Goal: Information Seeking & Learning: Learn about a topic

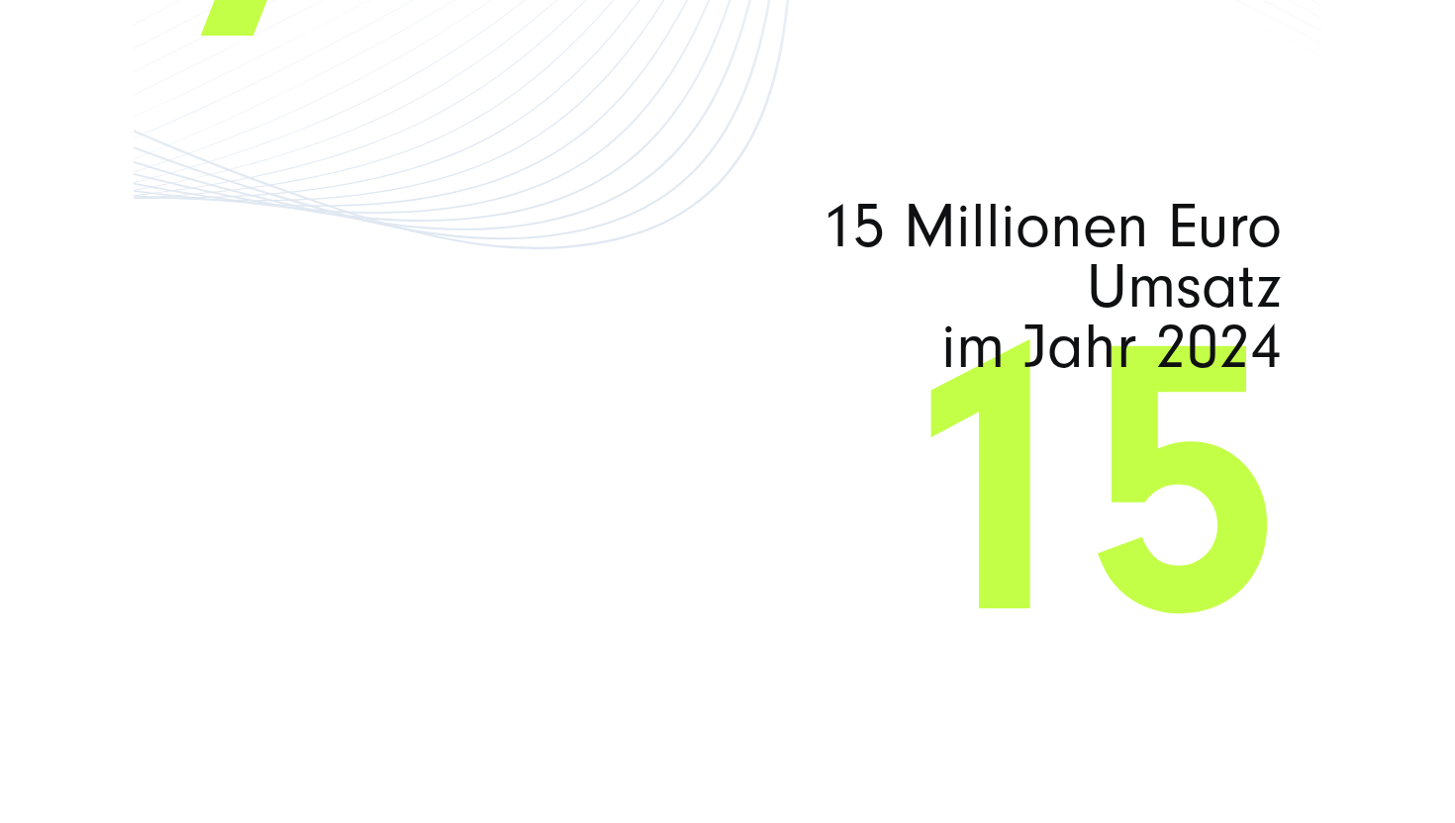
scroll to position [12523, 0]
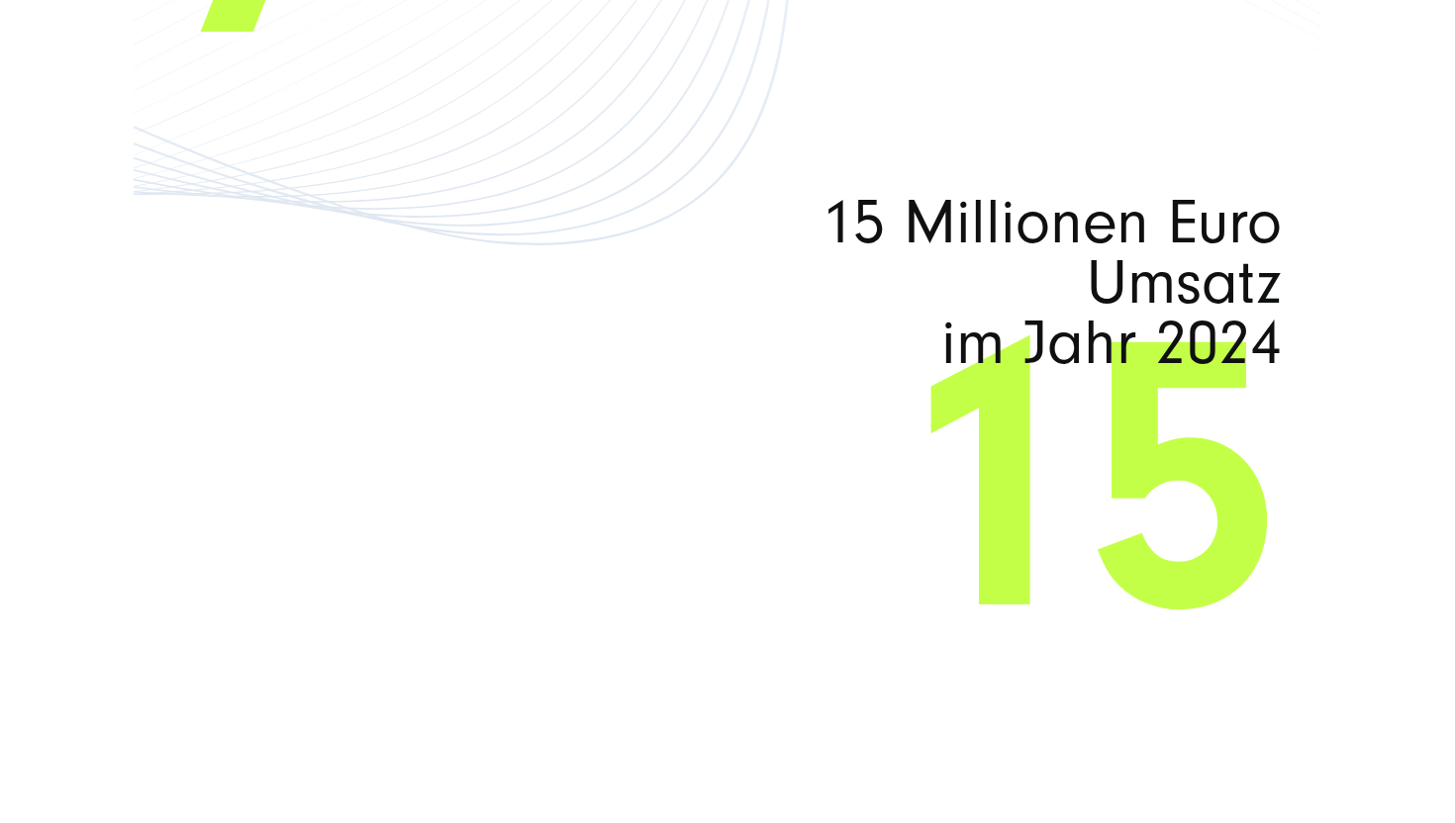
drag, startPoint x: 839, startPoint y: 223, endPoint x: 1278, endPoint y: 346, distance: 456.4
click at [1278, 346] on span "15 Millionen Euro Umsatz im Jahr 2024" at bounding box center [948, 283] width 665 height 180
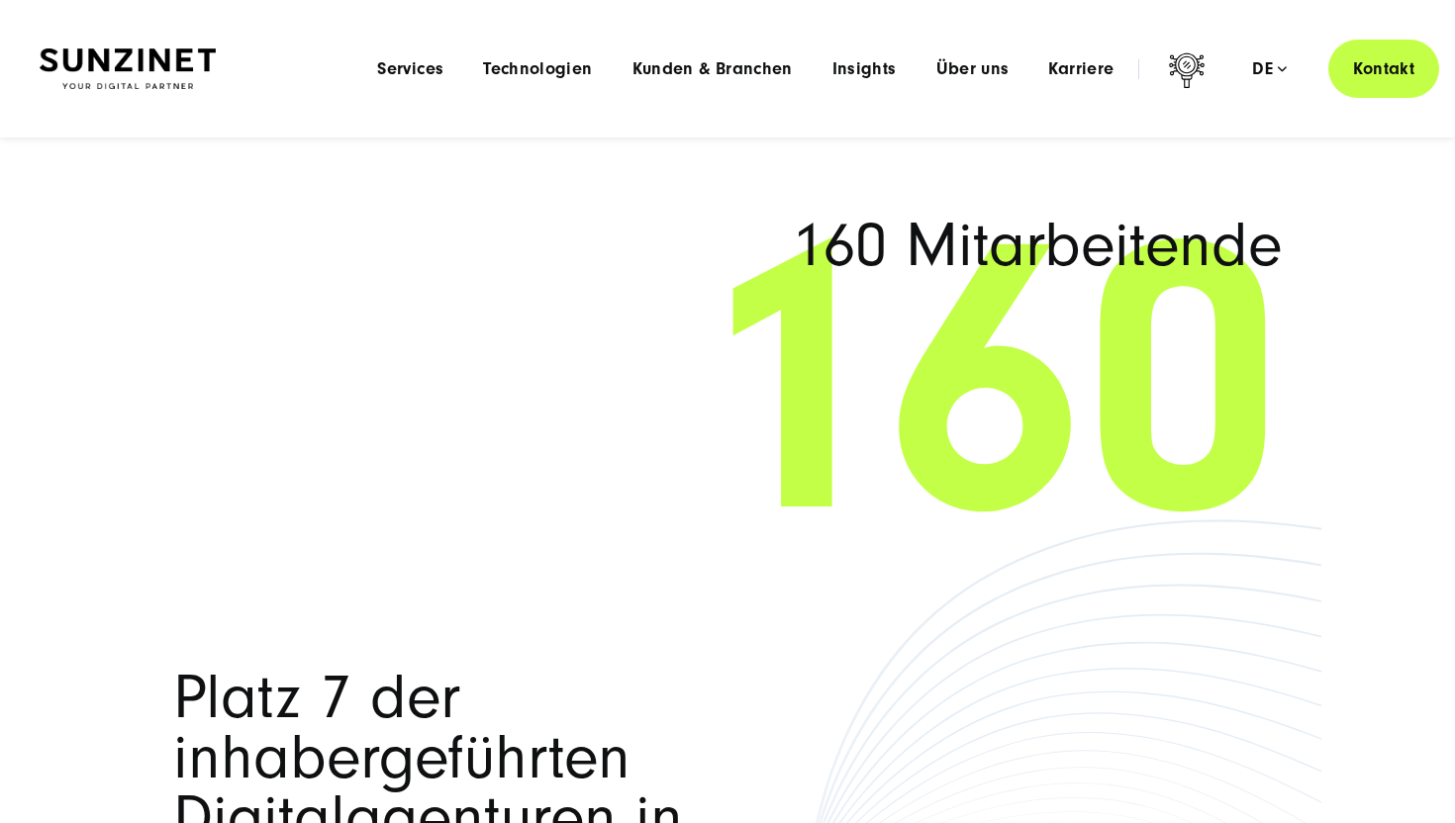
scroll to position [11650, 0]
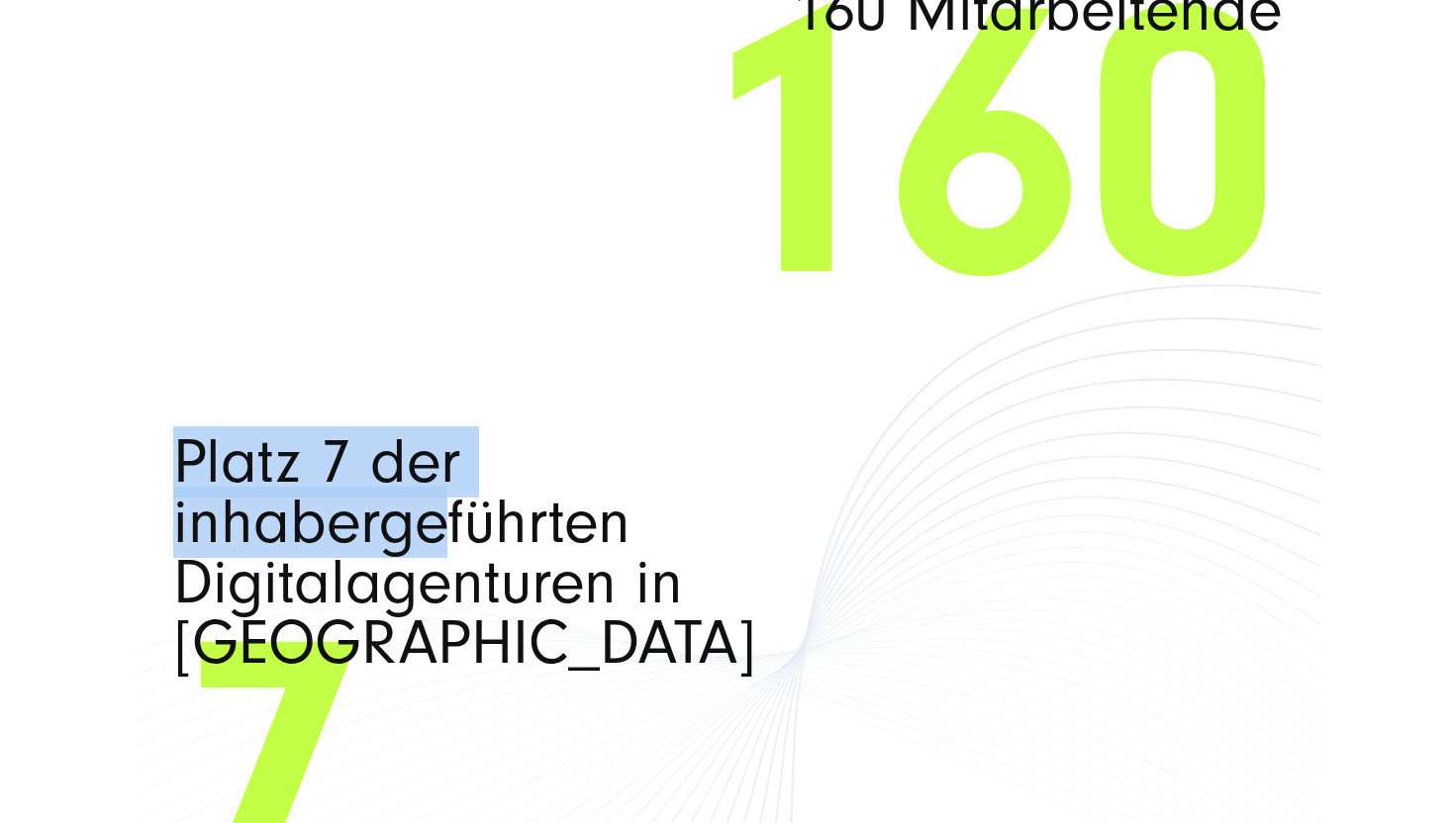
drag, startPoint x: 172, startPoint y: 452, endPoint x: 447, endPoint y: 528, distance: 285.4
click at [447, 528] on div "160 Mitarbeitende 160 Platz 7 der inhabergeführten Digitalagenturen in Deutschl…" at bounding box center [727, 731] width 1187 height 1502
click at [447, 528] on span "Platz 7 der inhabergeführten Digitalagenturen in Deutschland" at bounding box center [505, 552] width 665 height 240
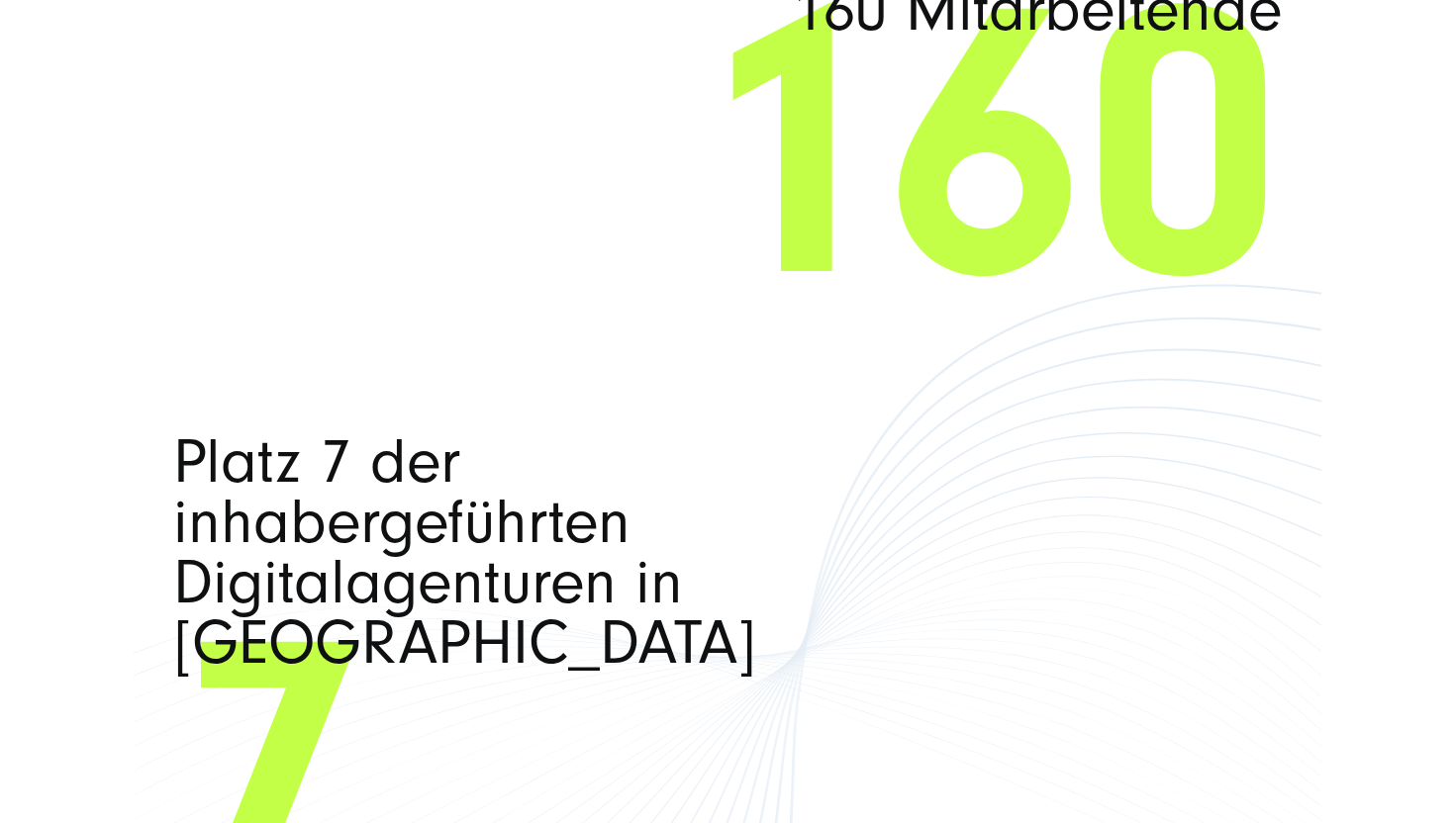
click at [344, 488] on span "Platz 7 der inhabergeführten Digitalagenturen in Deutschland" at bounding box center [505, 552] width 665 height 240
click at [338, 514] on span "Platz 7 der inhabergeführten Digitalagenturen in Deutschland" at bounding box center [505, 552] width 665 height 240
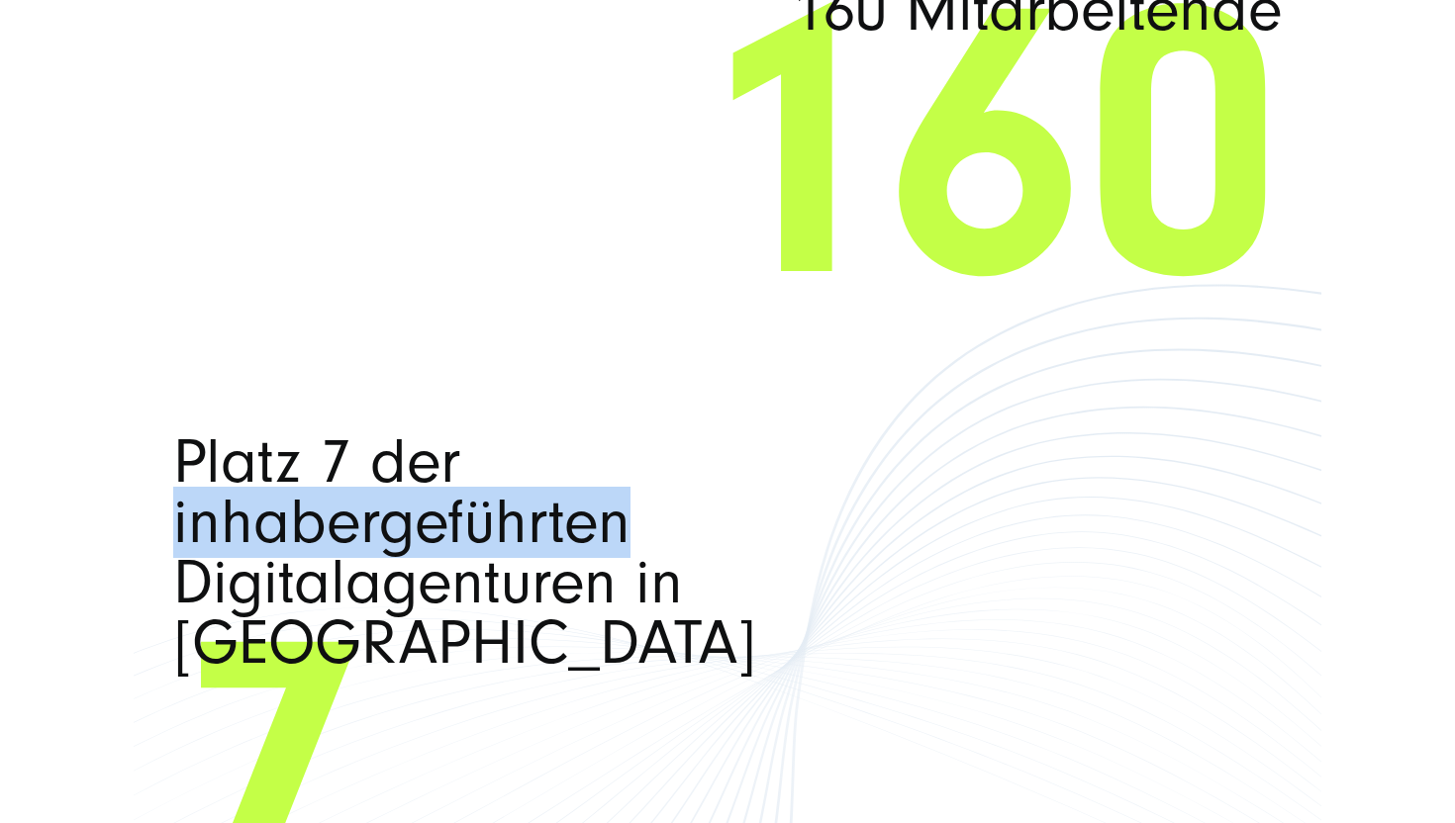
click at [338, 514] on span "Platz 7 der inhabergeführten Digitalagenturen in Deutschland" at bounding box center [505, 552] width 665 height 240
copy span "inhabergeführten"
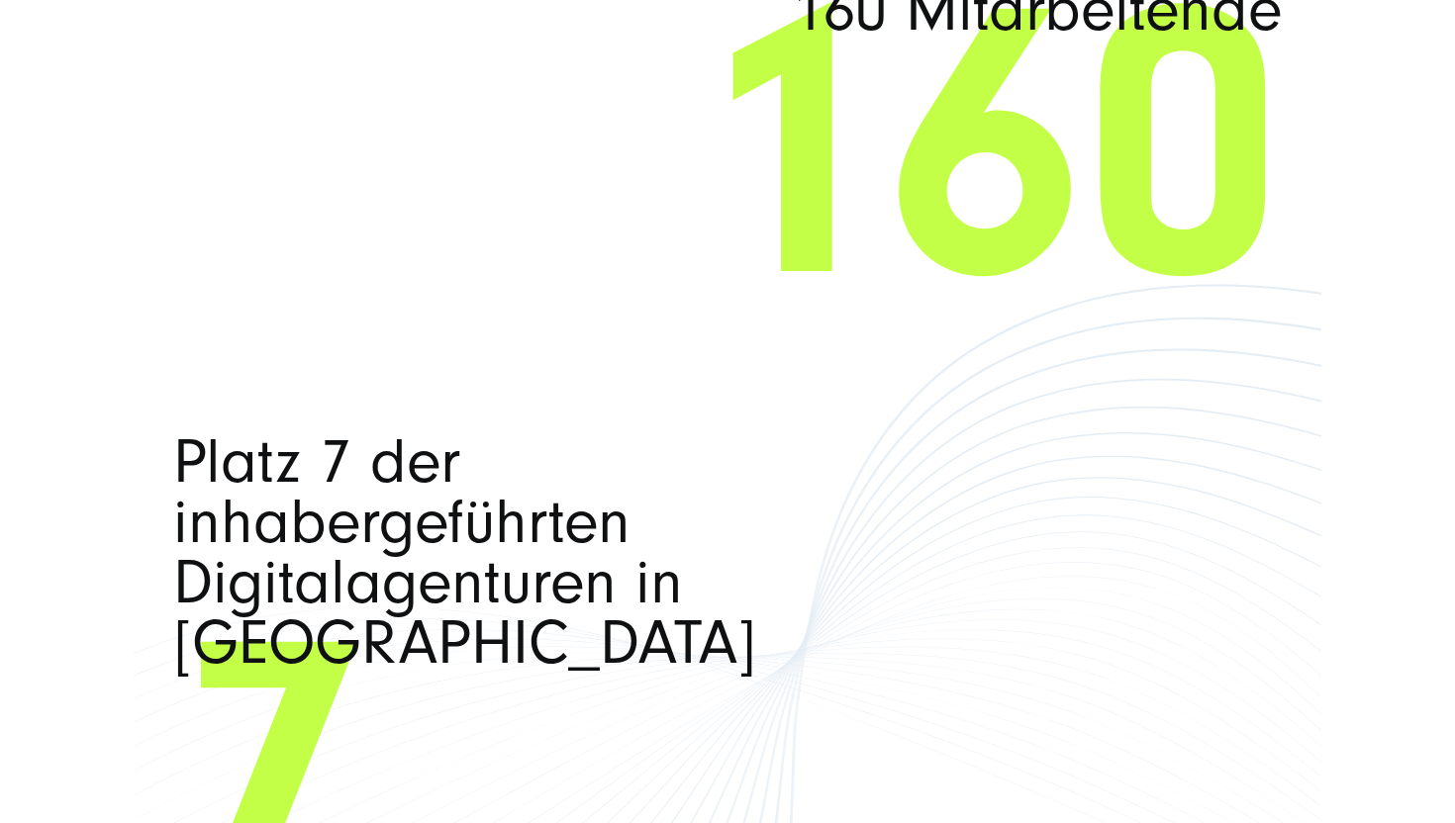
drag, startPoint x: 338, startPoint y: 514, endPoint x: 601, endPoint y: 477, distance: 264.8
click at [601, 477] on span "Platz 7 der inhabergeführten Digitalagenturen in Deutschland" at bounding box center [505, 552] width 665 height 240
click at [488, 550] on span "Platz 7 der inhabergeführten Digitalagenturen in Deutschland" at bounding box center [505, 552] width 665 height 240
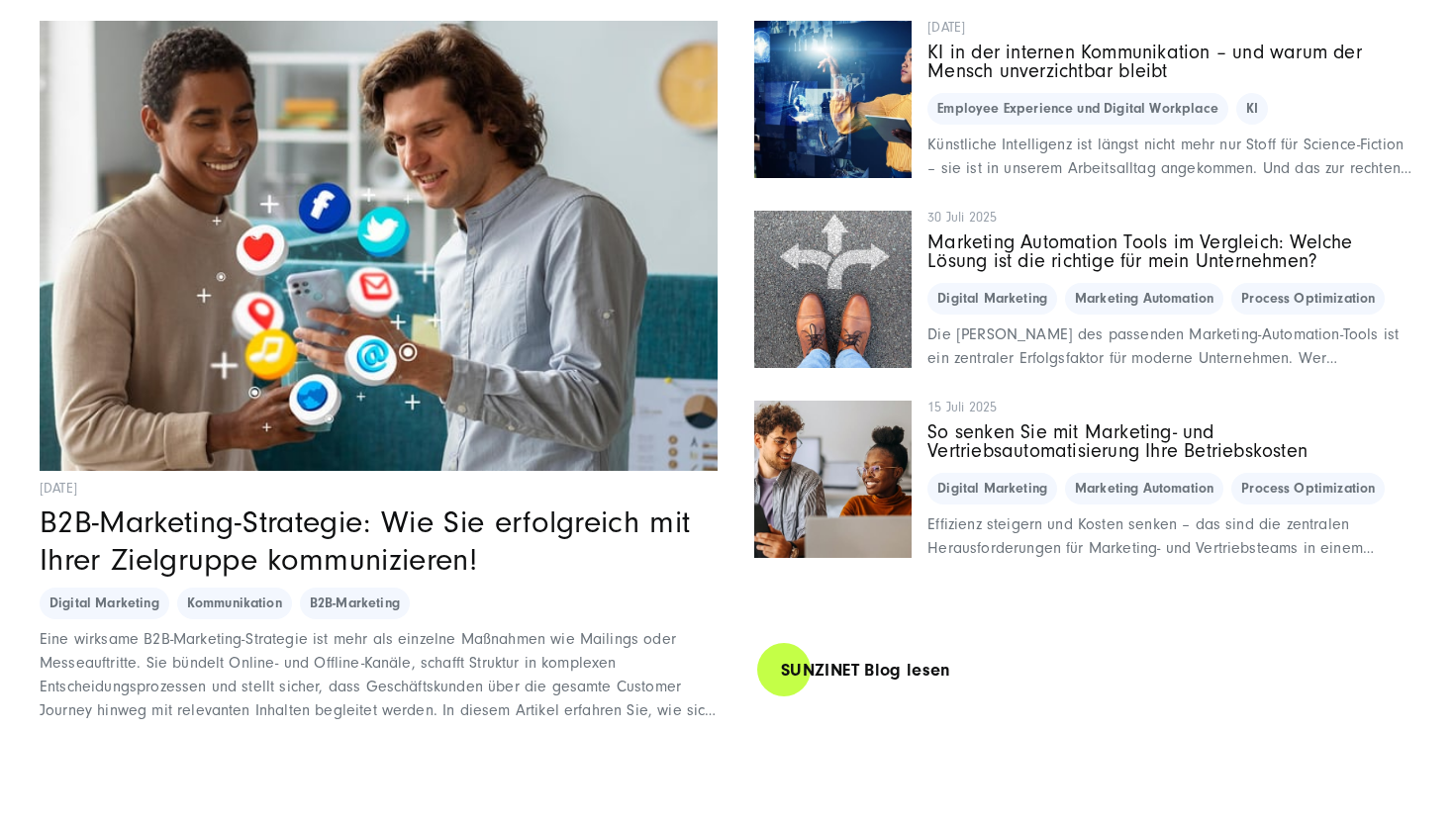
scroll to position [14044, 0]
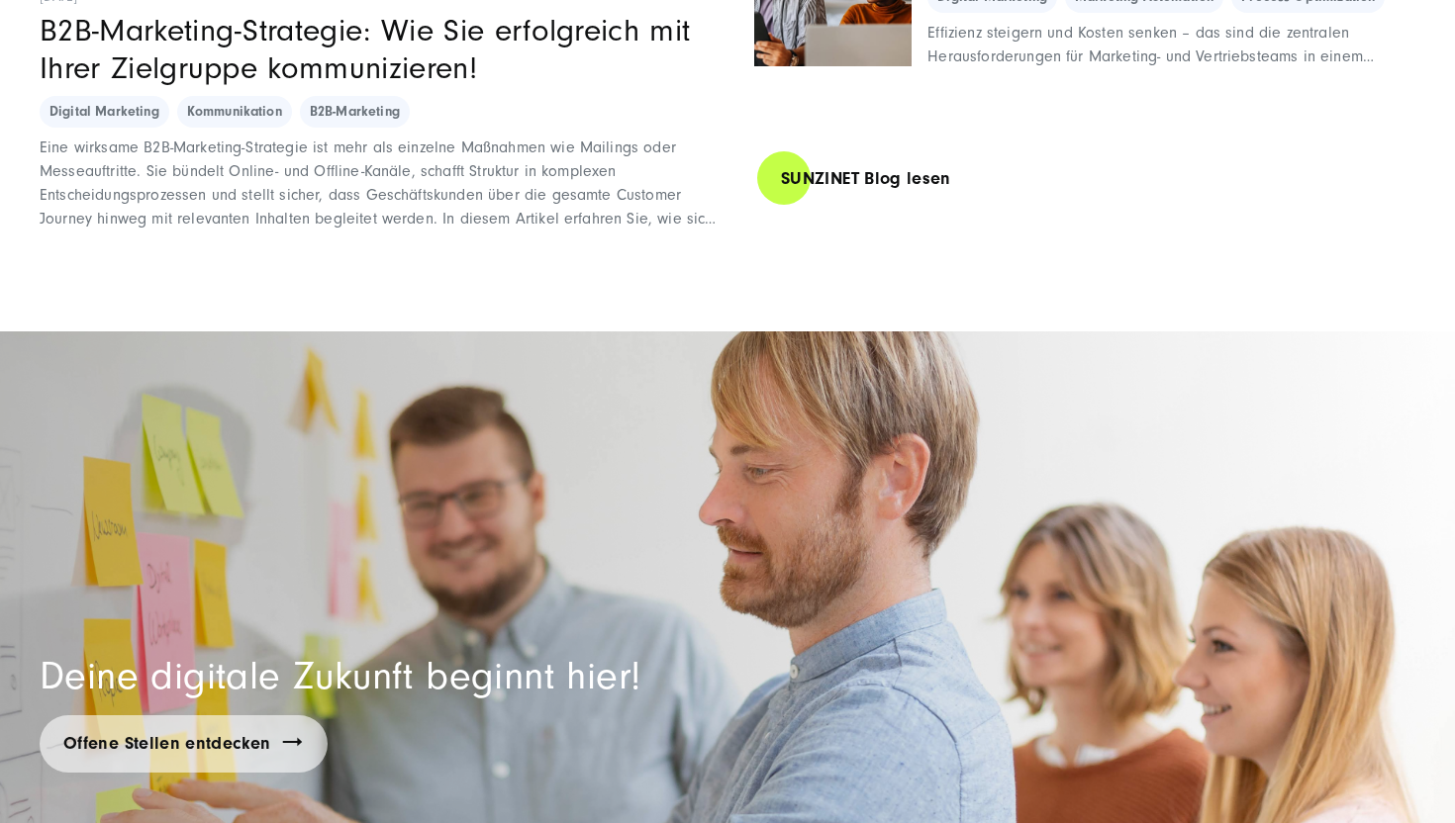
click at [938, 519] on section "Deine digitale Zukunft beginnt hier! Offene Stellen entdecken" at bounding box center [727, 687] width 1455 height 712
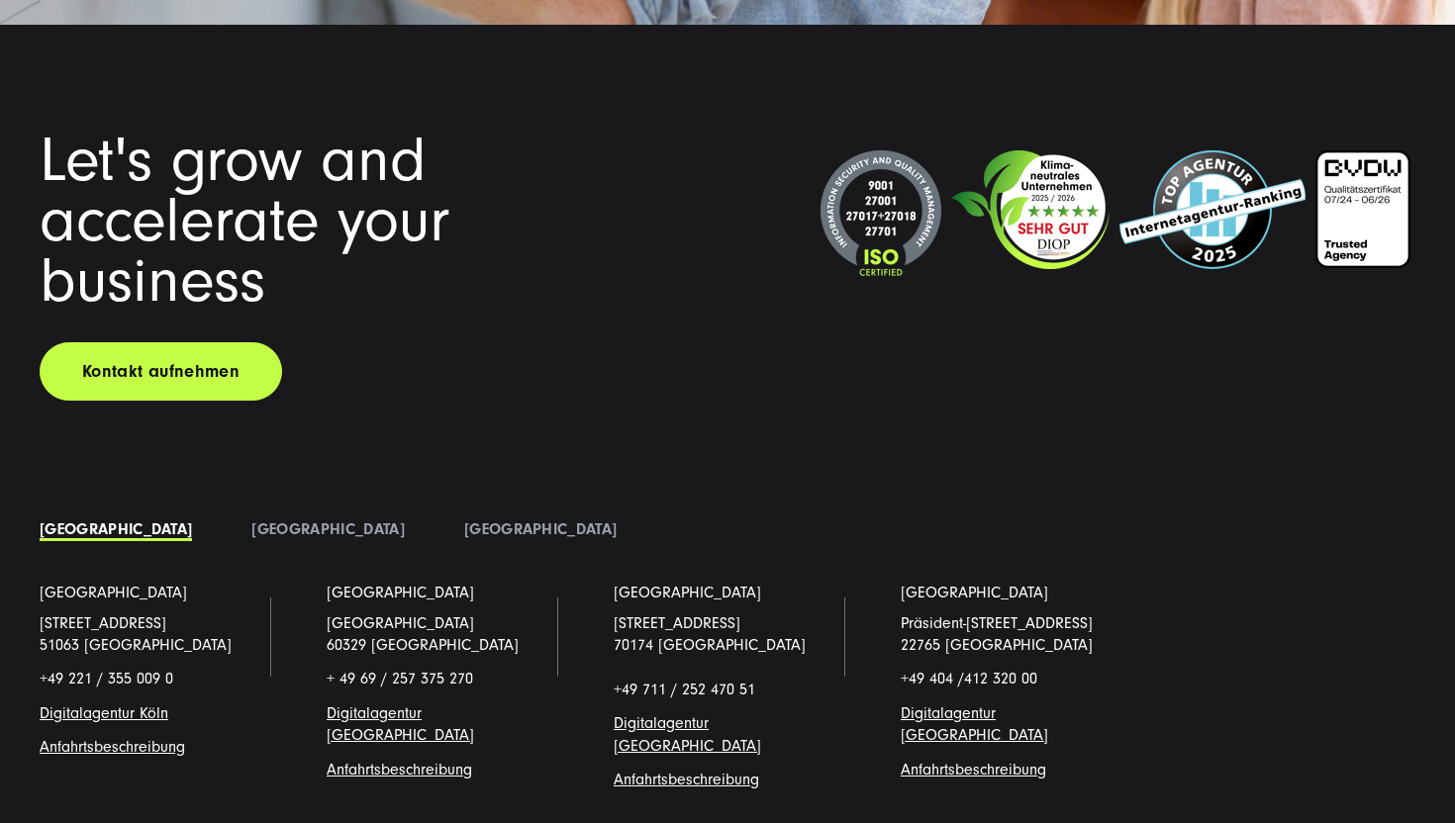
scroll to position [15076, 0]
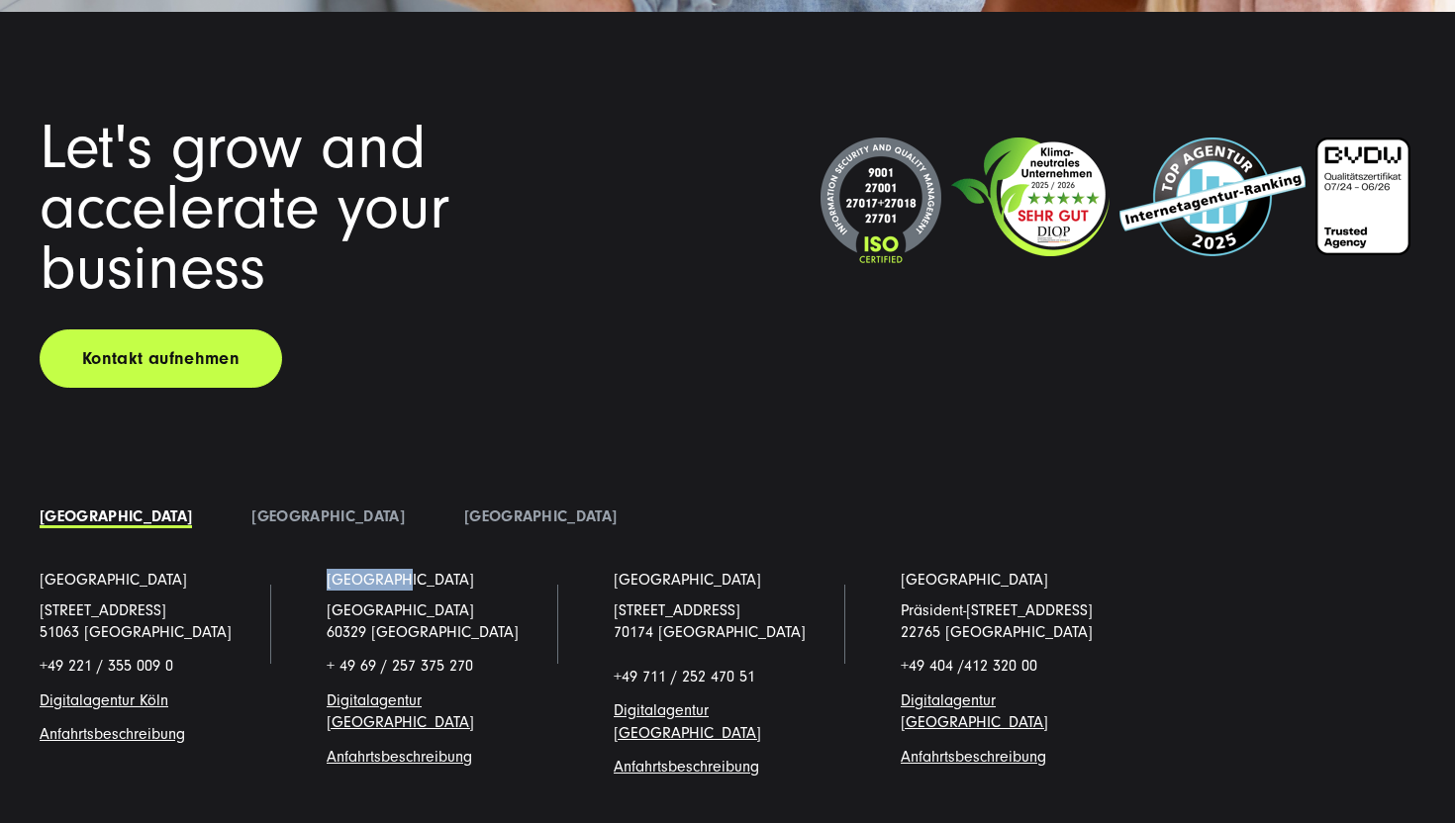
drag, startPoint x: 321, startPoint y: 563, endPoint x: 390, endPoint y: 563, distance: 69.3
click at [390, 569] on li "Frankfurt Am Hauptbahnhof 16 60329 Frankfurt/Main + 49 69 / 257 375 270 Digital…" at bounding box center [440, 689] width 287 height 240
click at [582, 569] on li "Frankfurt Am Hauptbahnhof 16 60329 Frankfurt/Main + 49 69 / 257 375 270 Digital…" at bounding box center [440, 689] width 287 height 240
drag, startPoint x: 22, startPoint y: 597, endPoint x: 167, endPoint y: 597, distance: 145.5
click at [167, 597] on li "Köln Schanzenstraße 23 51063 Köln +49 221 / 355 009 0 Digitalagentur Köl n Anfa…" at bounding box center [153, 689] width 287 height 240
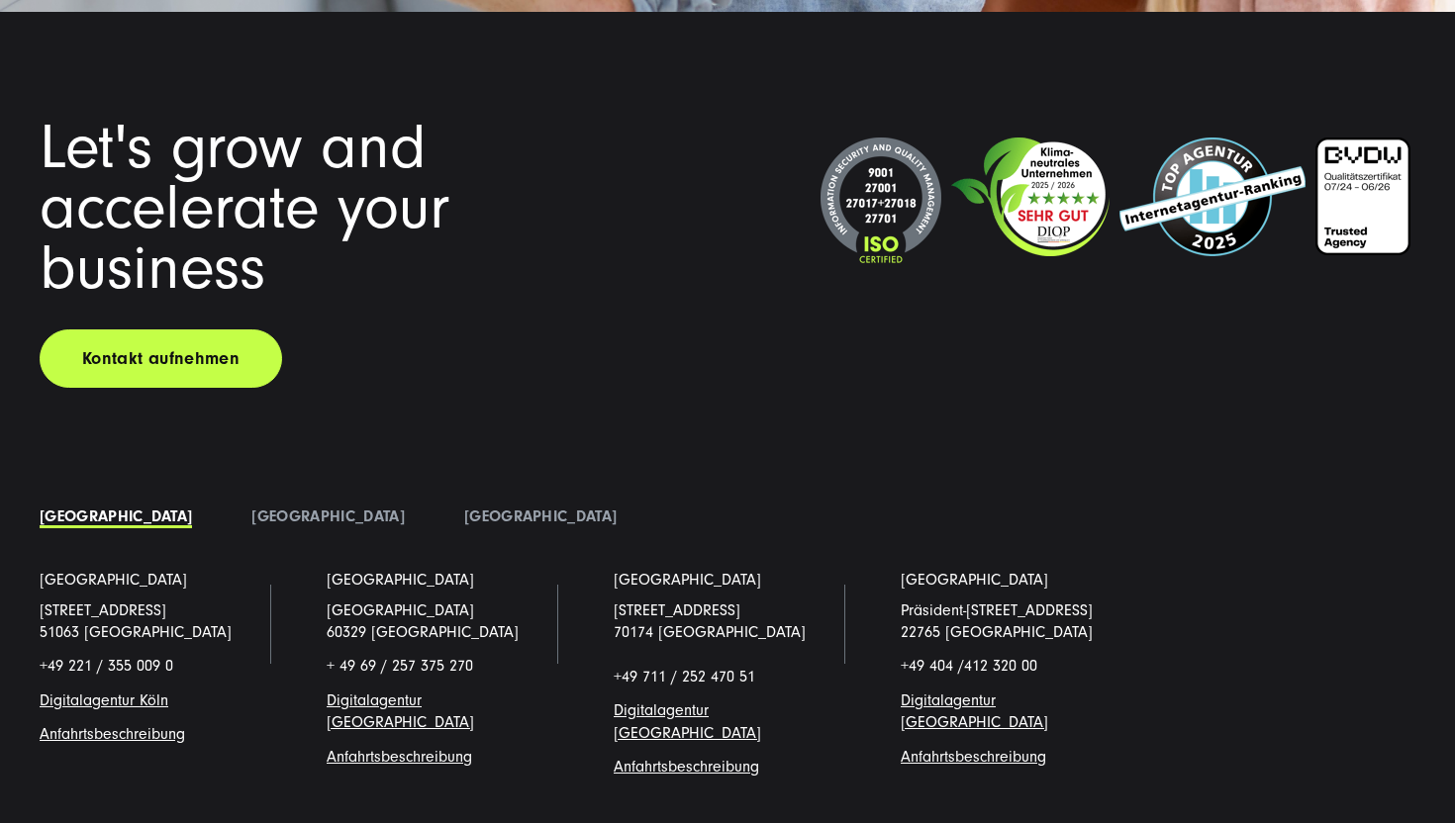
copy span "[STREET_ADDRESS]"
drag, startPoint x: 608, startPoint y: 589, endPoint x: 798, endPoint y: 589, distance: 190.0
click at [798, 589] on li "Stuttgart Ossietzkystraße 8 70174 Stuttgart +49 711 / 252 470 51 Digitalagentur…" at bounding box center [727, 689] width 287 height 240
click at [888, 596] on li "Hamburg Präsident-Krahn-Straße 18-19 22765 Hamburg +49 404 / 412 320 00 Digital…" at bounding box center [1014, 689] width 287 height 240
drag, startPoint x: 888, startPoint y: 596, endPoint x: 1127, endPoint y: 596, distance: 239.5
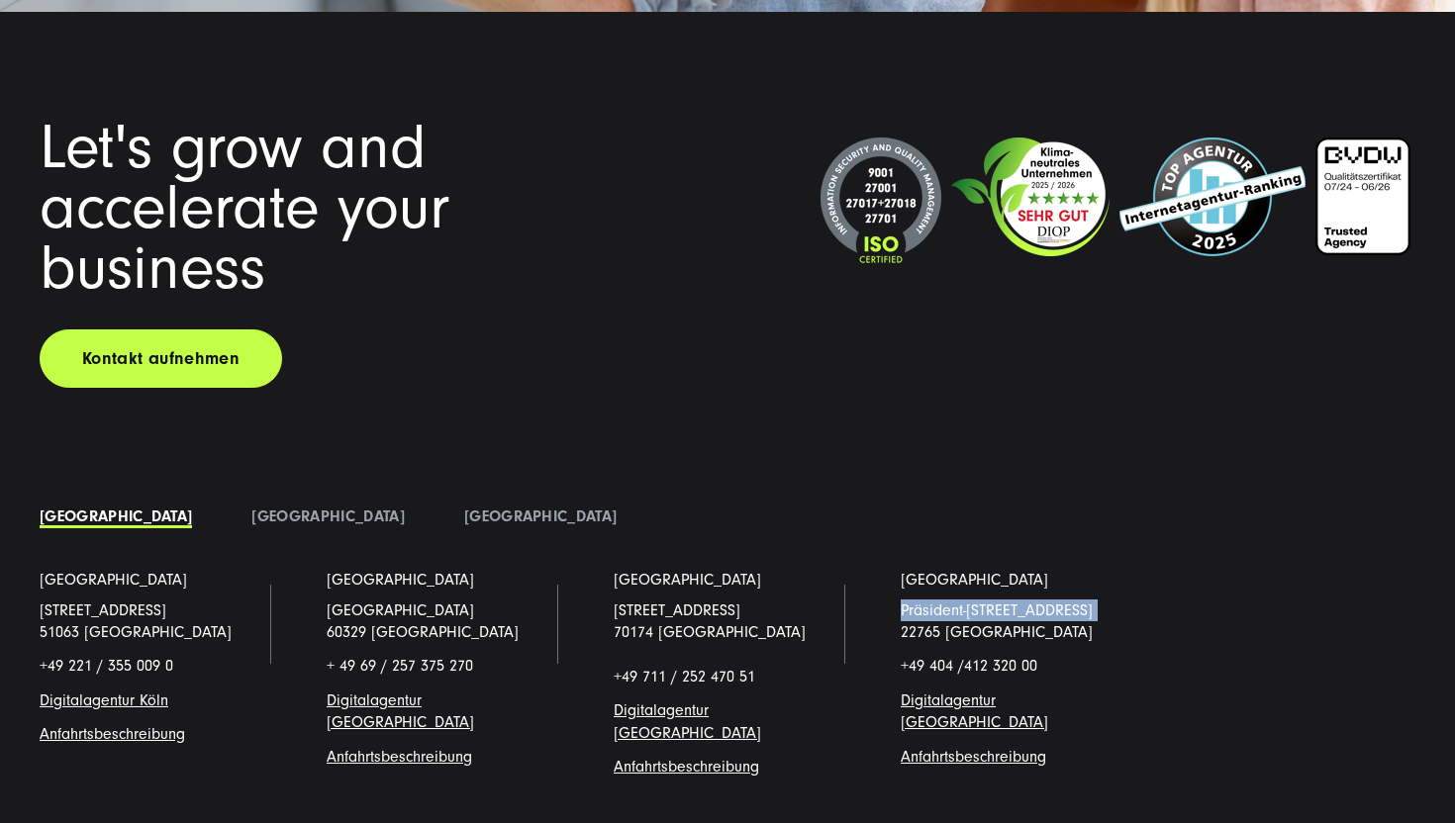
click at [1127, 596] on li "Hamburg Präsident-Krahn-Straße 18-19 22765 Hamburg +49 404 / 412 320 00 Digital…" at bounding box center [1014, 689] width 287 height 240
copy p "Präsident-[STREET_ADDRESS]"
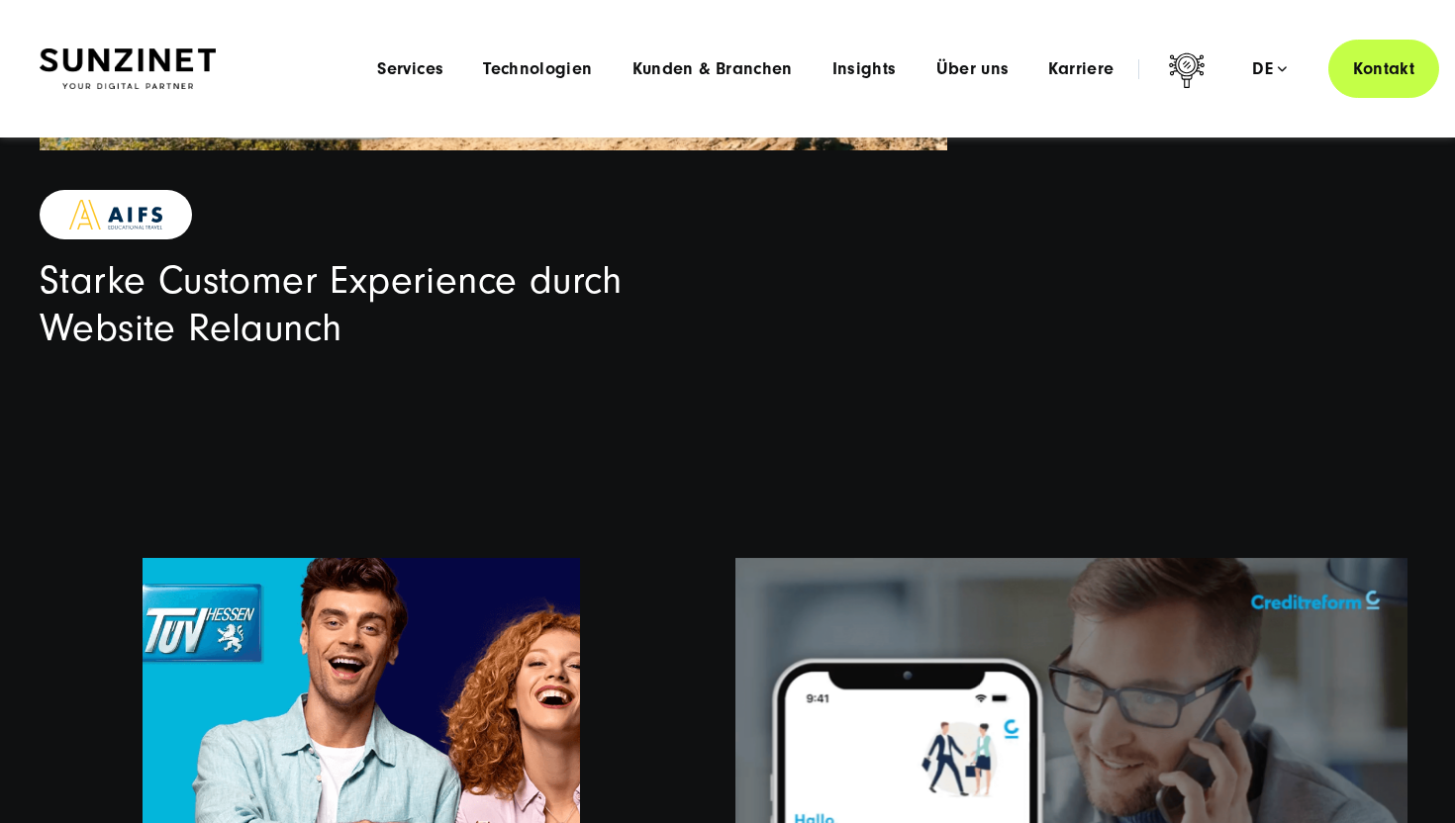
scroll to position [4540, 0]
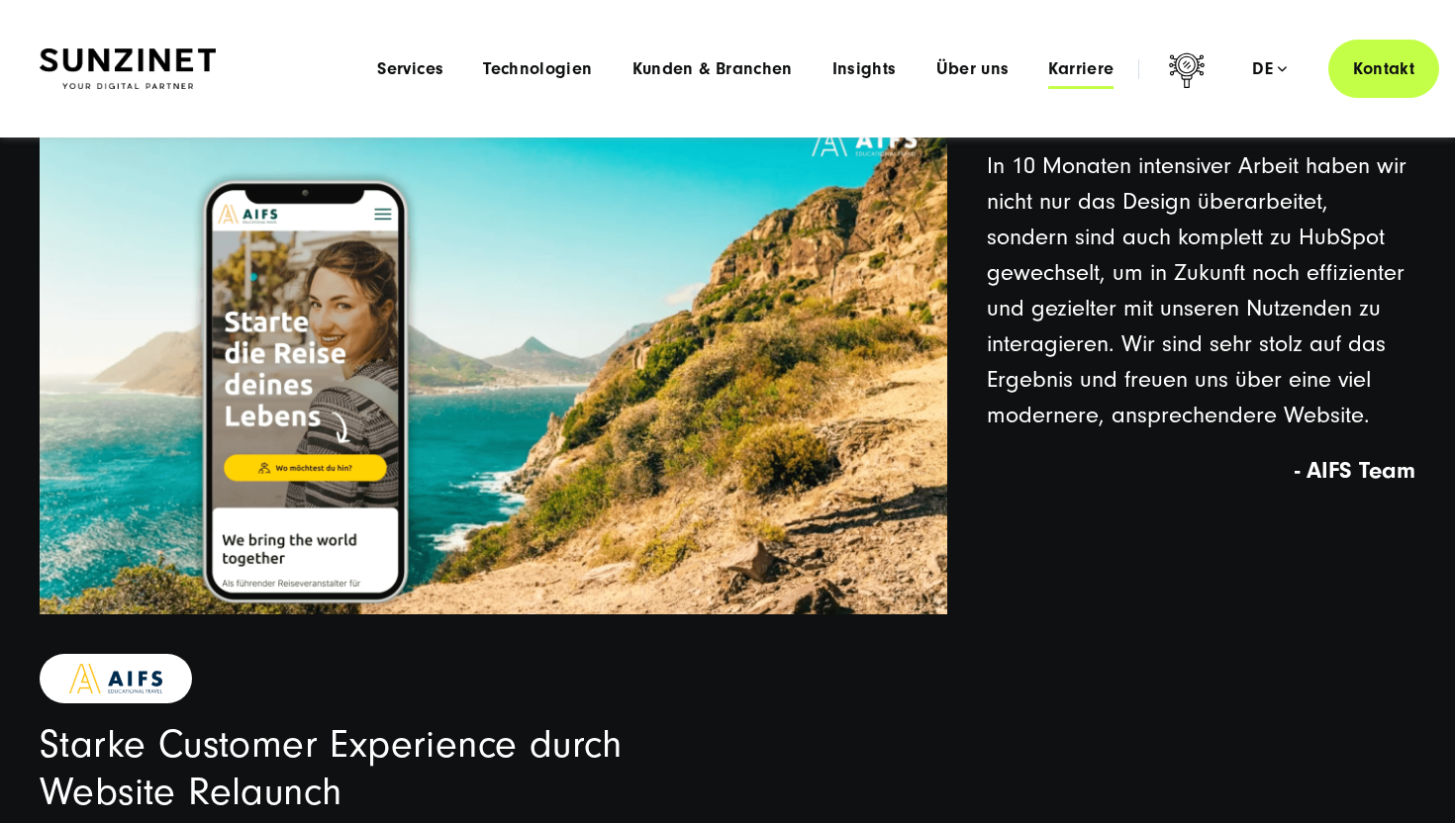
click at [1079, 71] on span "Karriere" at bounding box center [1080, 69] width 65 height 20
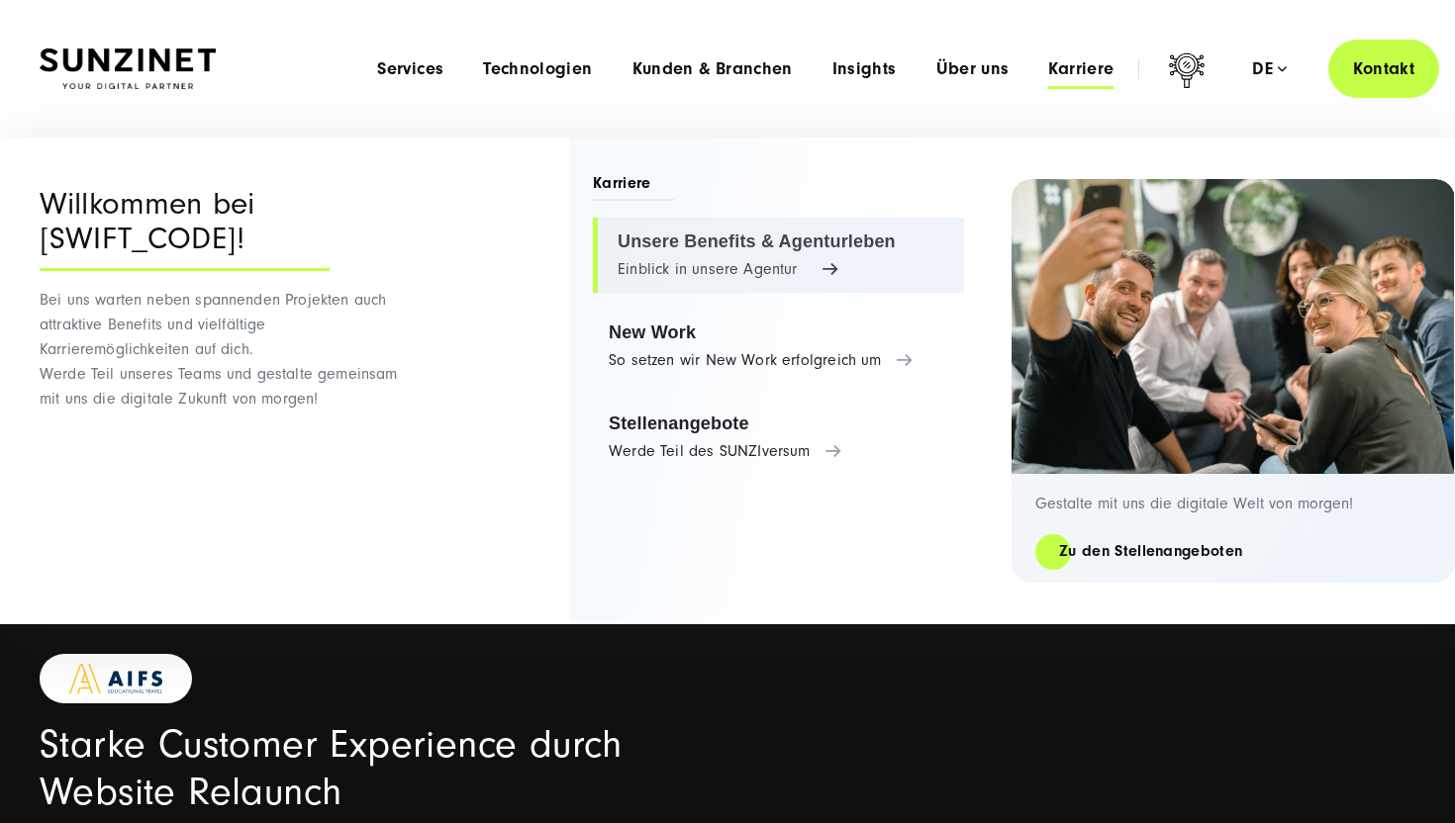
click at [776, 243] on link "Unsere Benefits & Agenturleben Einblick in unsere Agentur" at bounding box center [778, 255] width 371 height 75
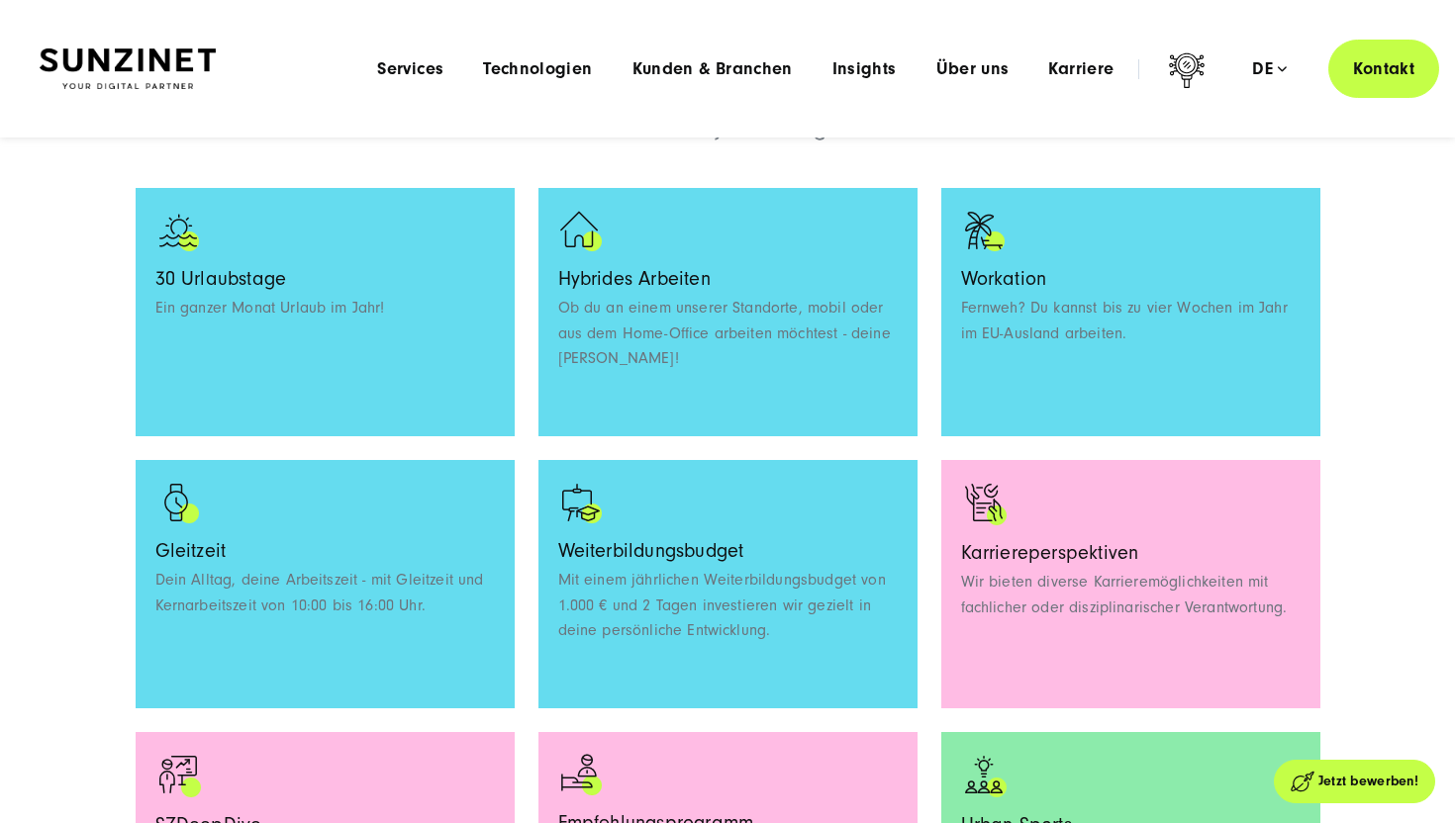
scroll to position [1408, 0]
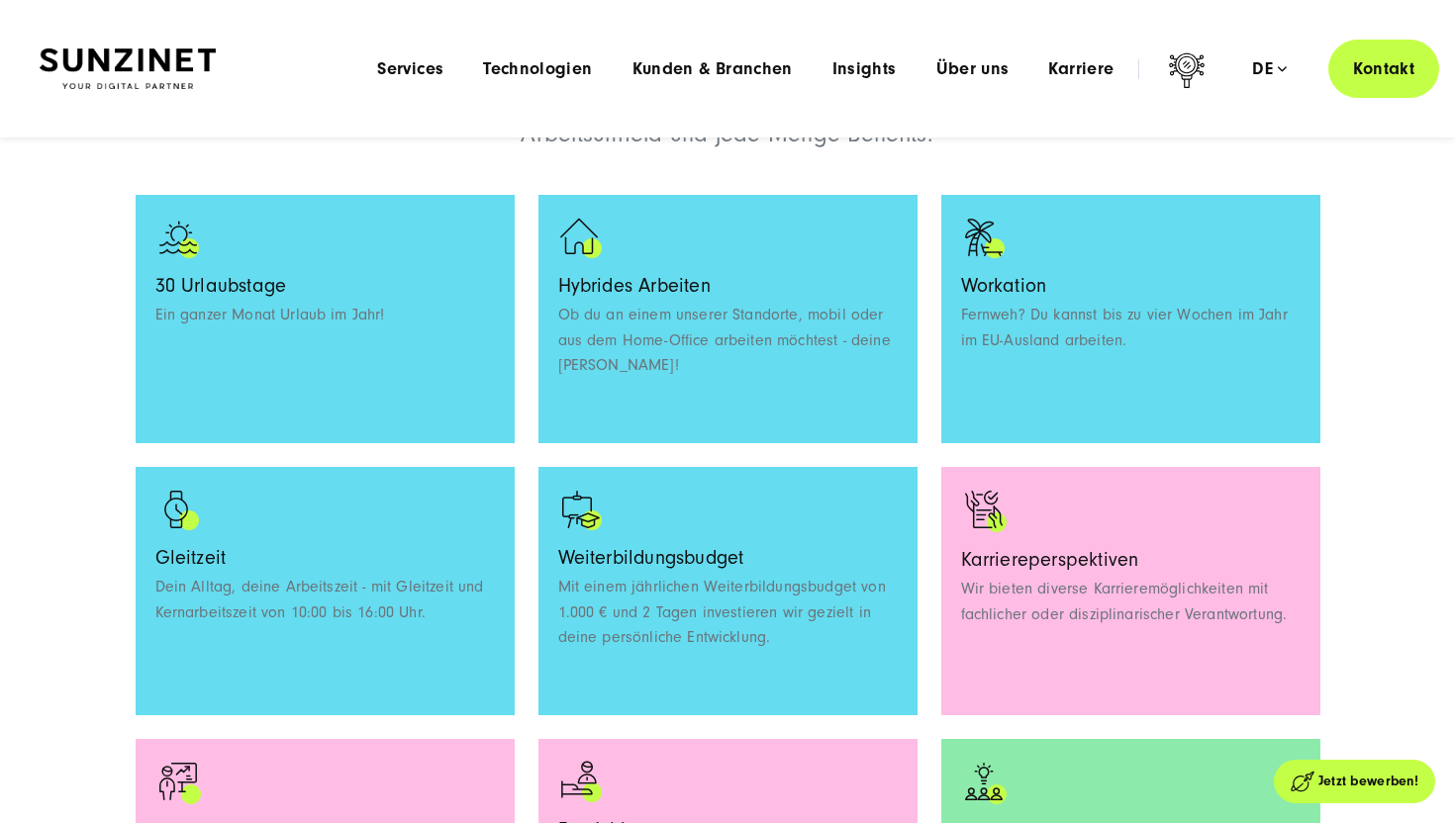
click at [308, 580] on p "Dein Alltag, deine Arbeitszeit - mit Gleitzeit und Kernarbeitszeit von 10:00 bi…" at bounding box center [324, 600] width 339 height 50
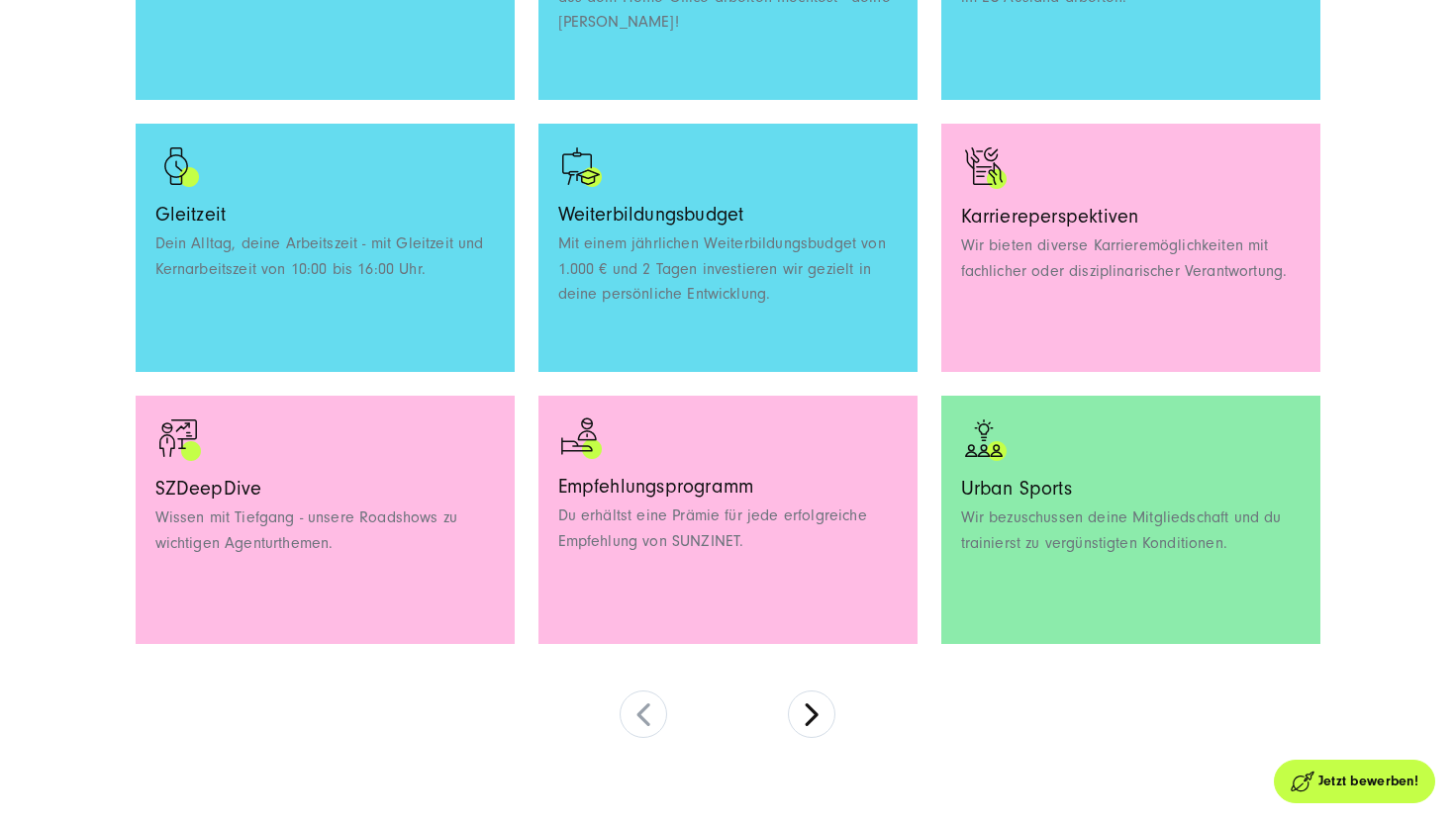
scroll to position [1753, 0]
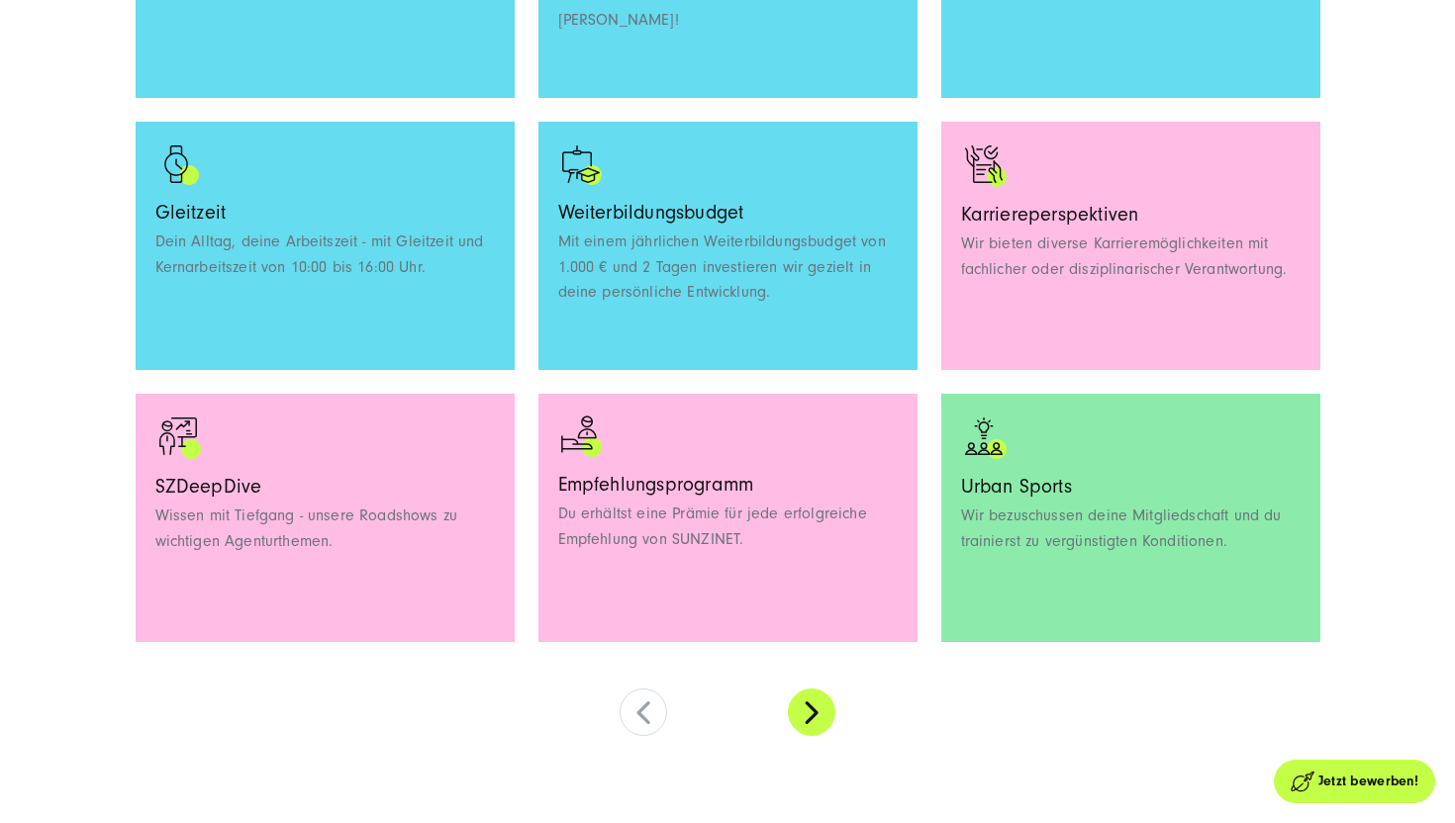
click at [798, 720] on button at bounding box center [811, 712] width 47 height 47
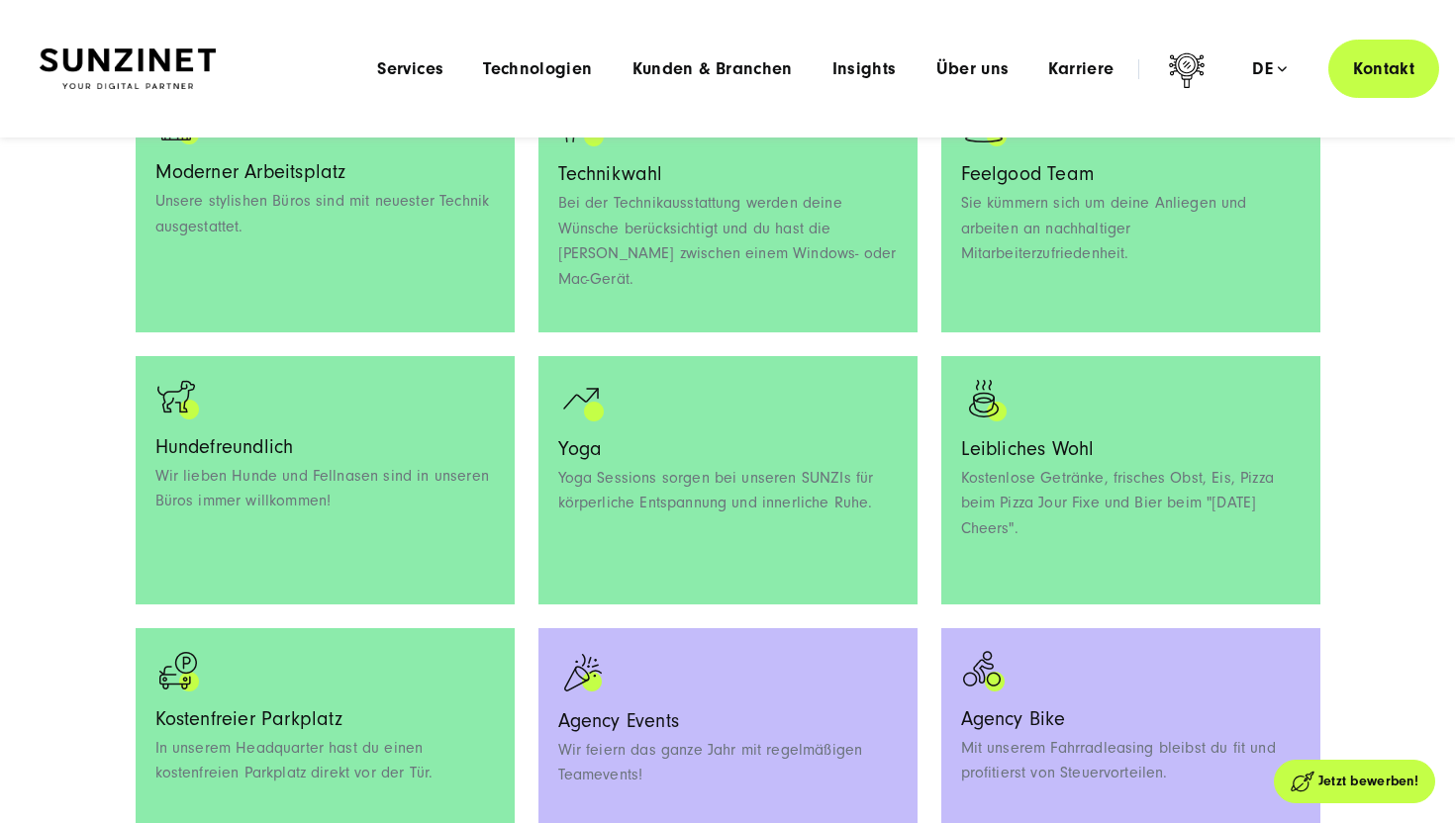
scroll to position [1521, 0]
click at [923, 569] on div "Yoga Yoga Sessions sorgen bei unseren SUNZIs für körperliche Entspannung und in…" at bounding box center [727, 481] width 403 height 248
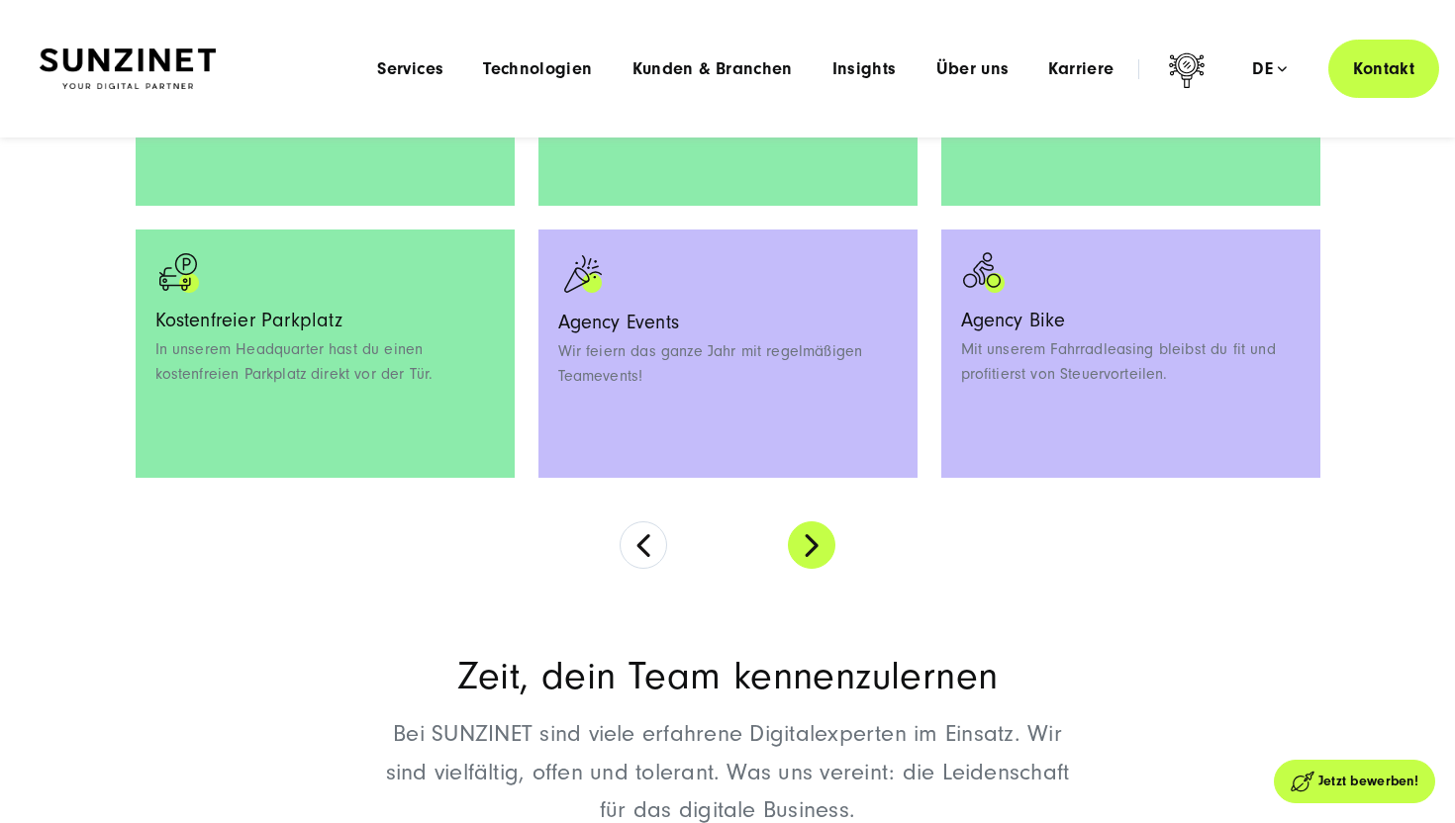
scroll to position [1915, 0]
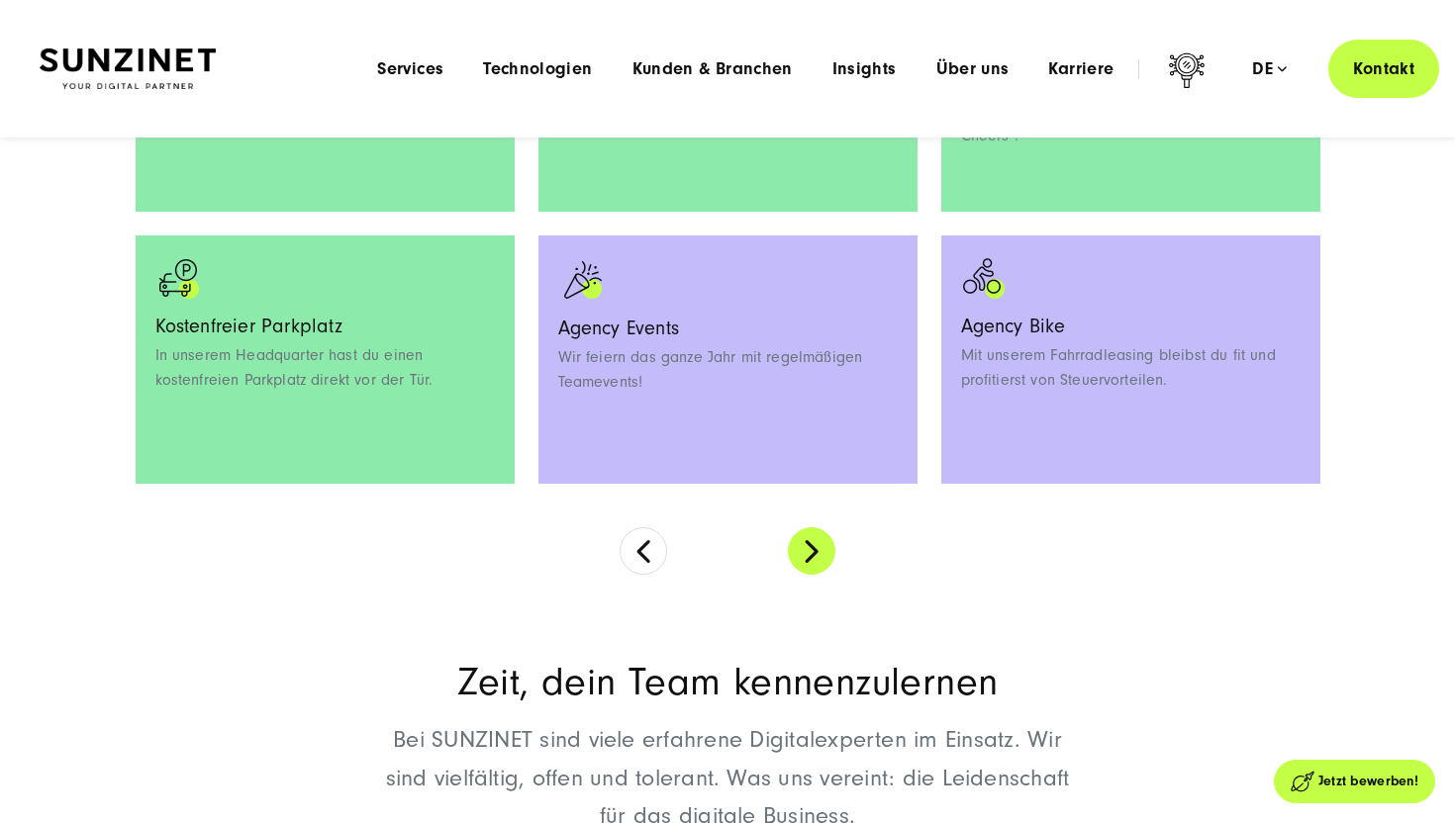
click at [816, 538] on button at bounding box center [811, 550] width 47 height 47
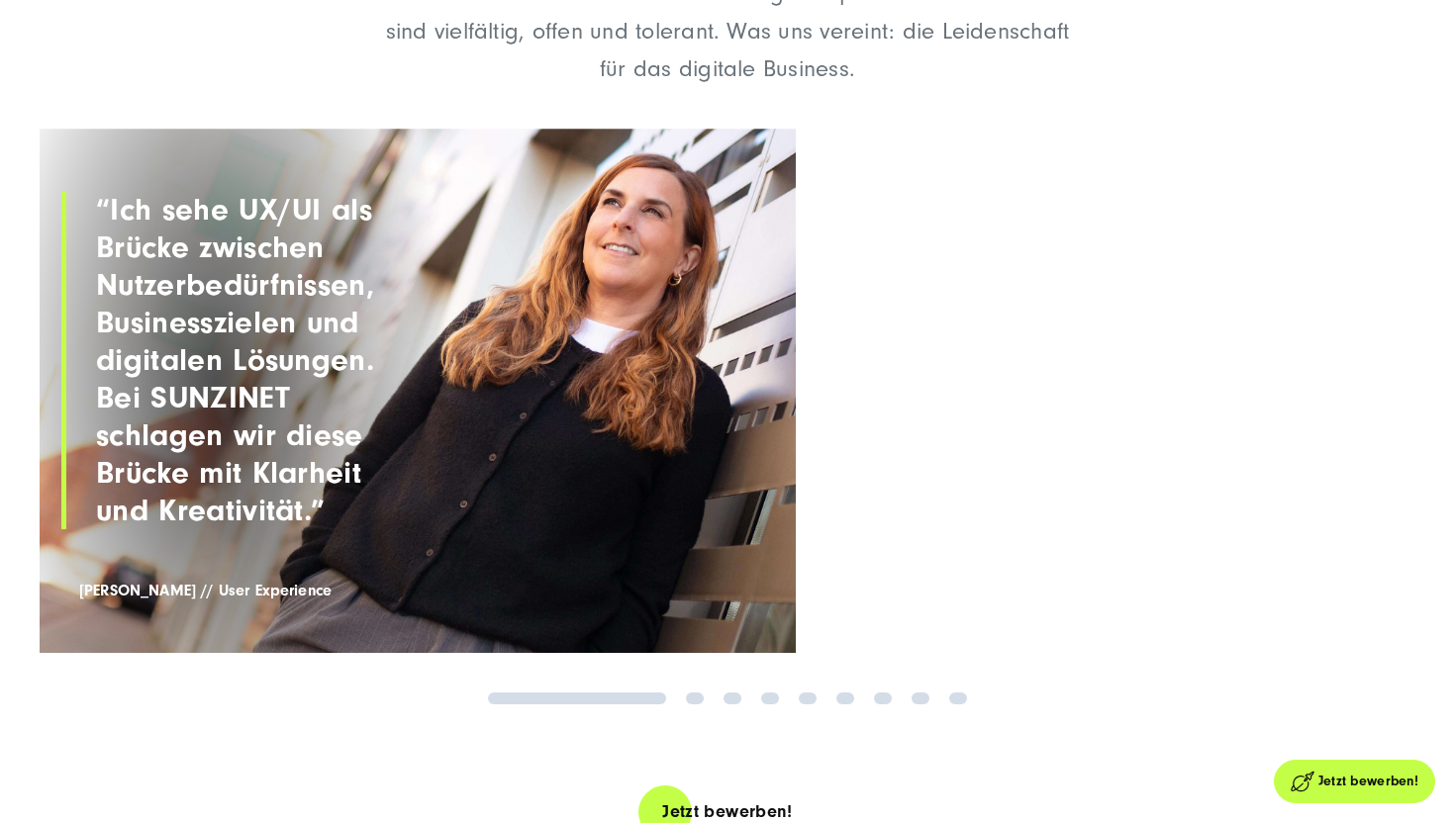
scroll to position [2134, 0]
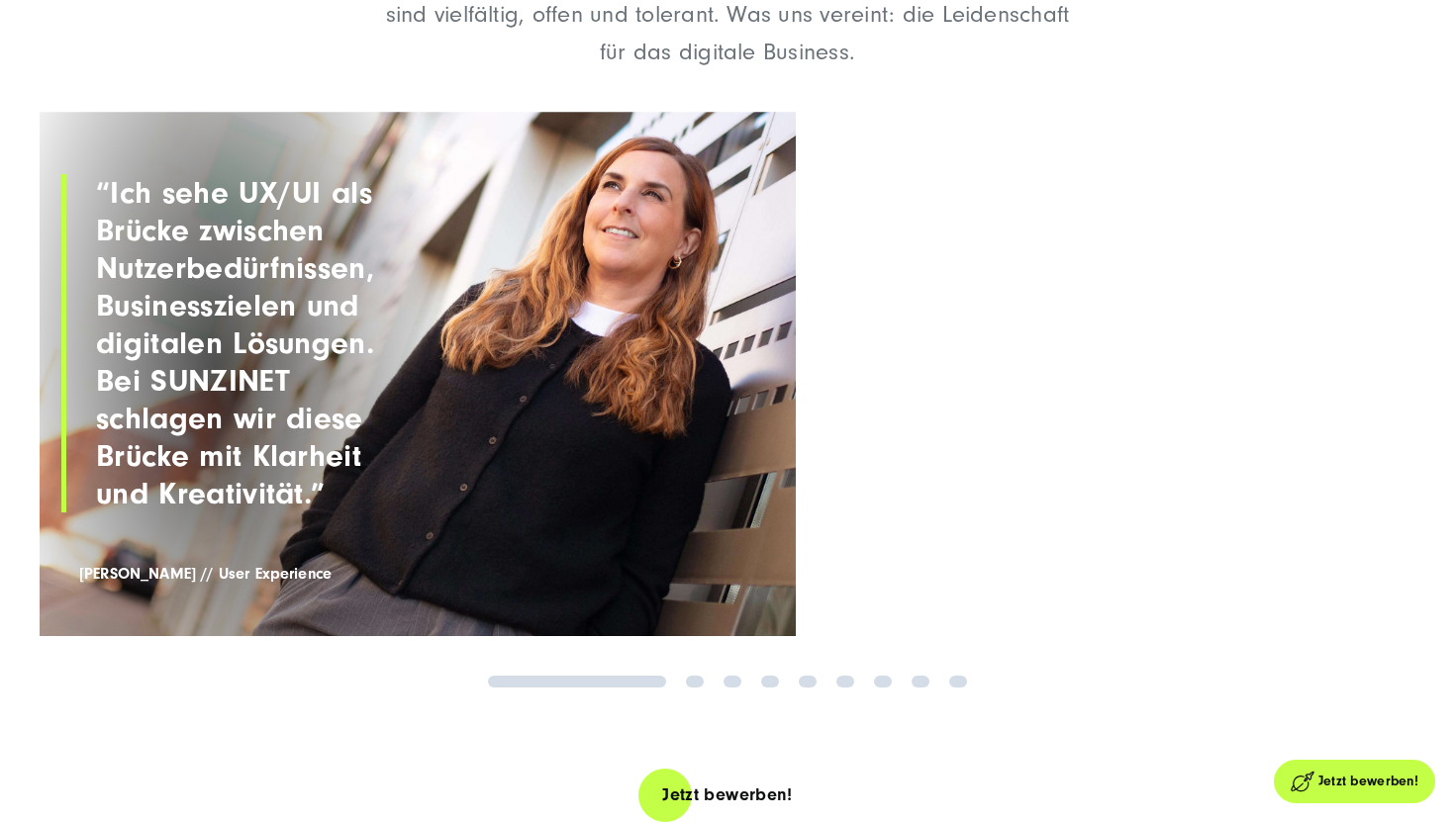
click at [708, 689] on div "Zeit, dein Team kennenzulernen Bei SUNZINET sind viele erfahrene Digitalexperte…" at bounding box center [727, 293] width 1455 height 827
click at [701, 683] on link "2" at bounding box center [695, 682] width 18 height 12
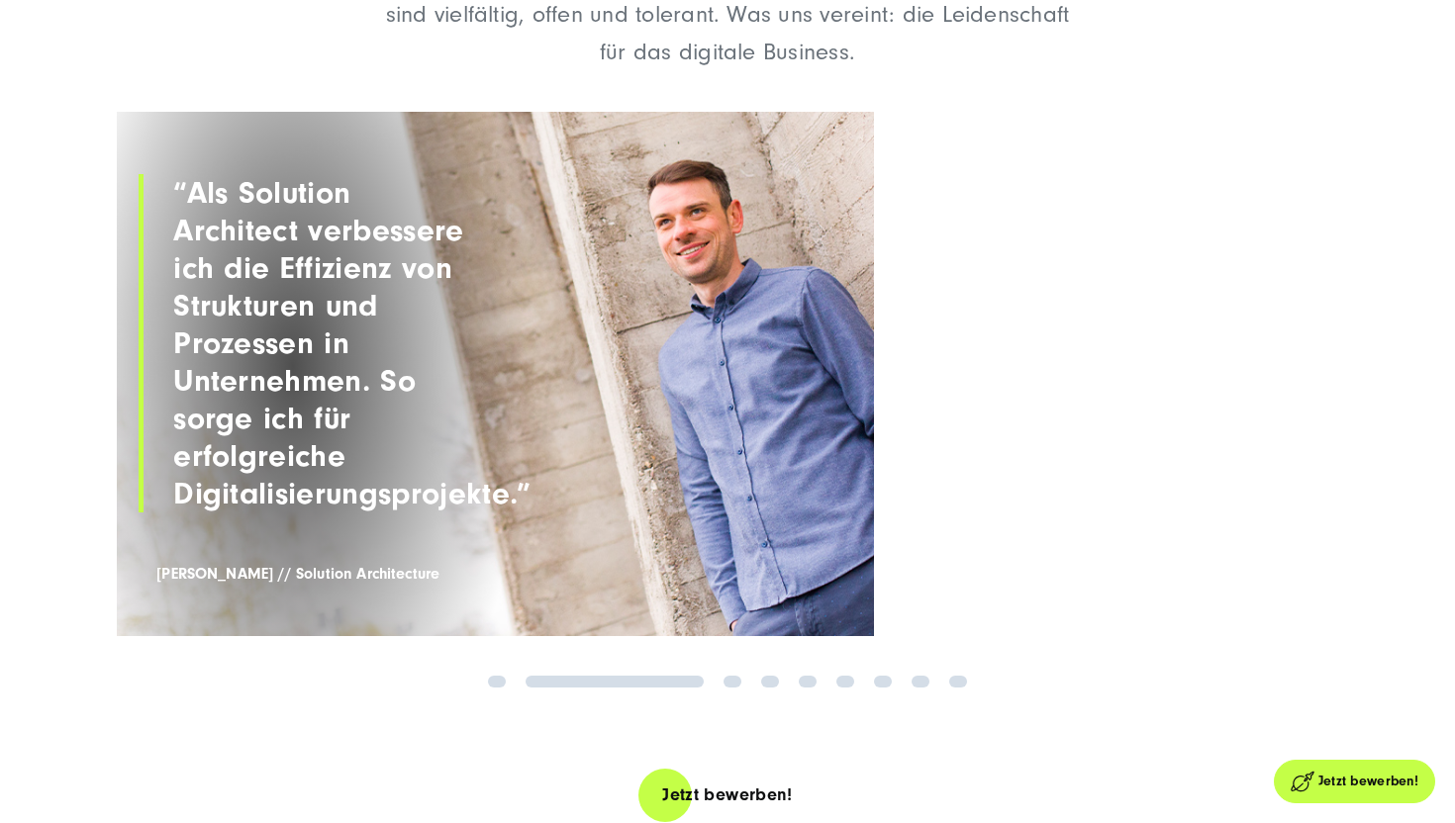
click at [738, 678] on link "3" at bounding box center [732, 682] width 18 height 12
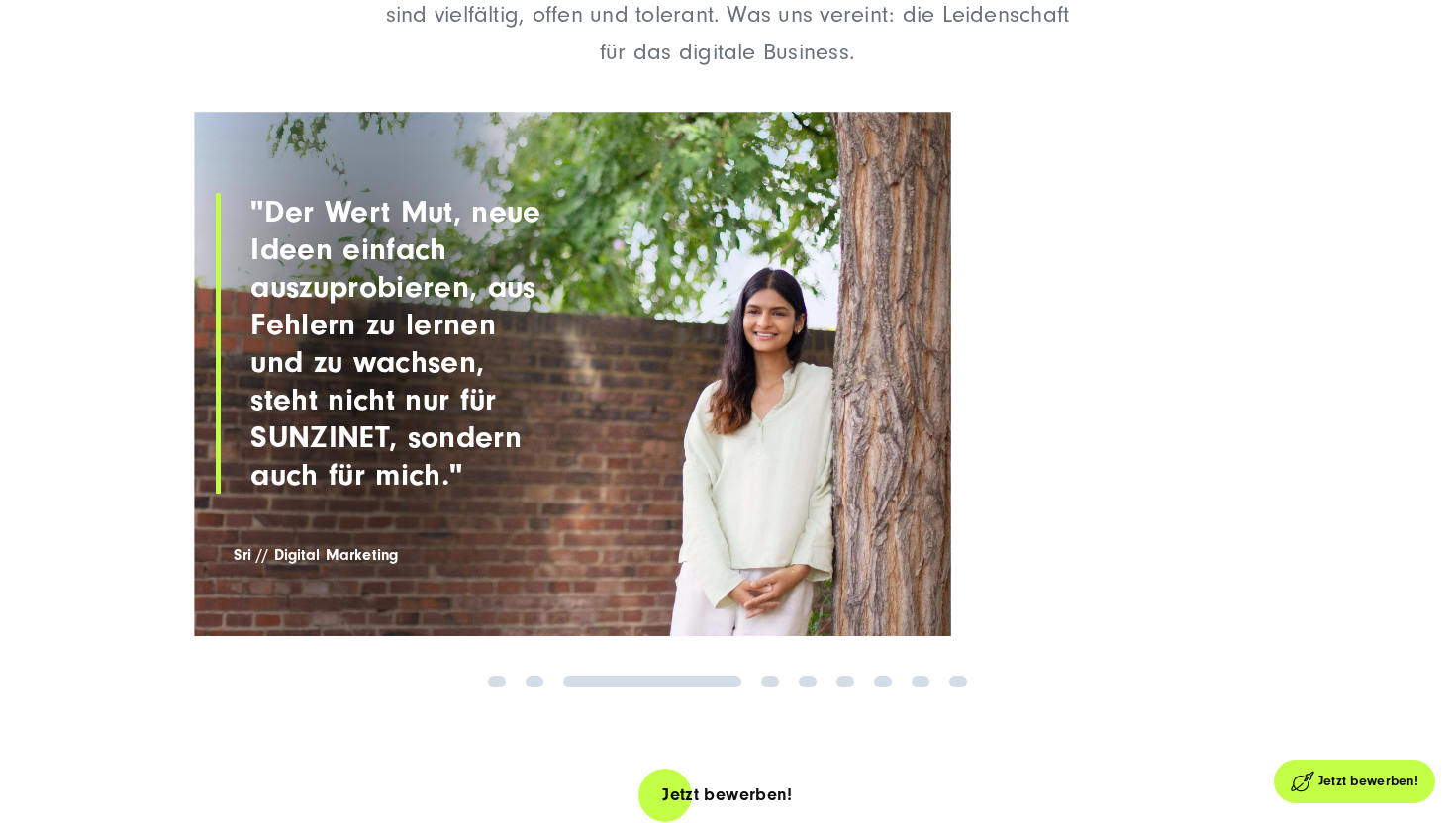
click at [805, 678] on link "5" at bounding box center [808, 682] width 18 height 12
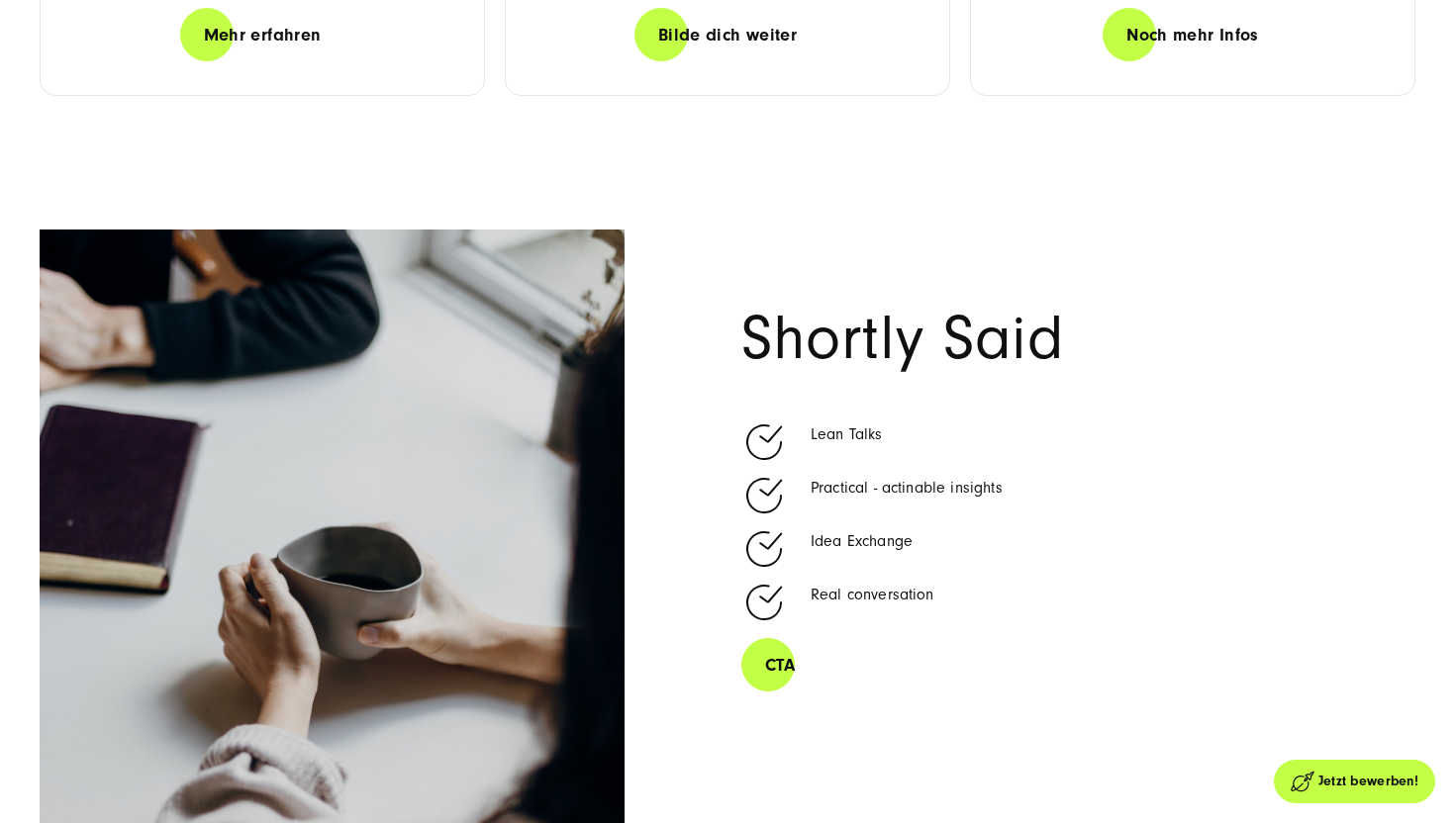
scroll to position [4346, 0]
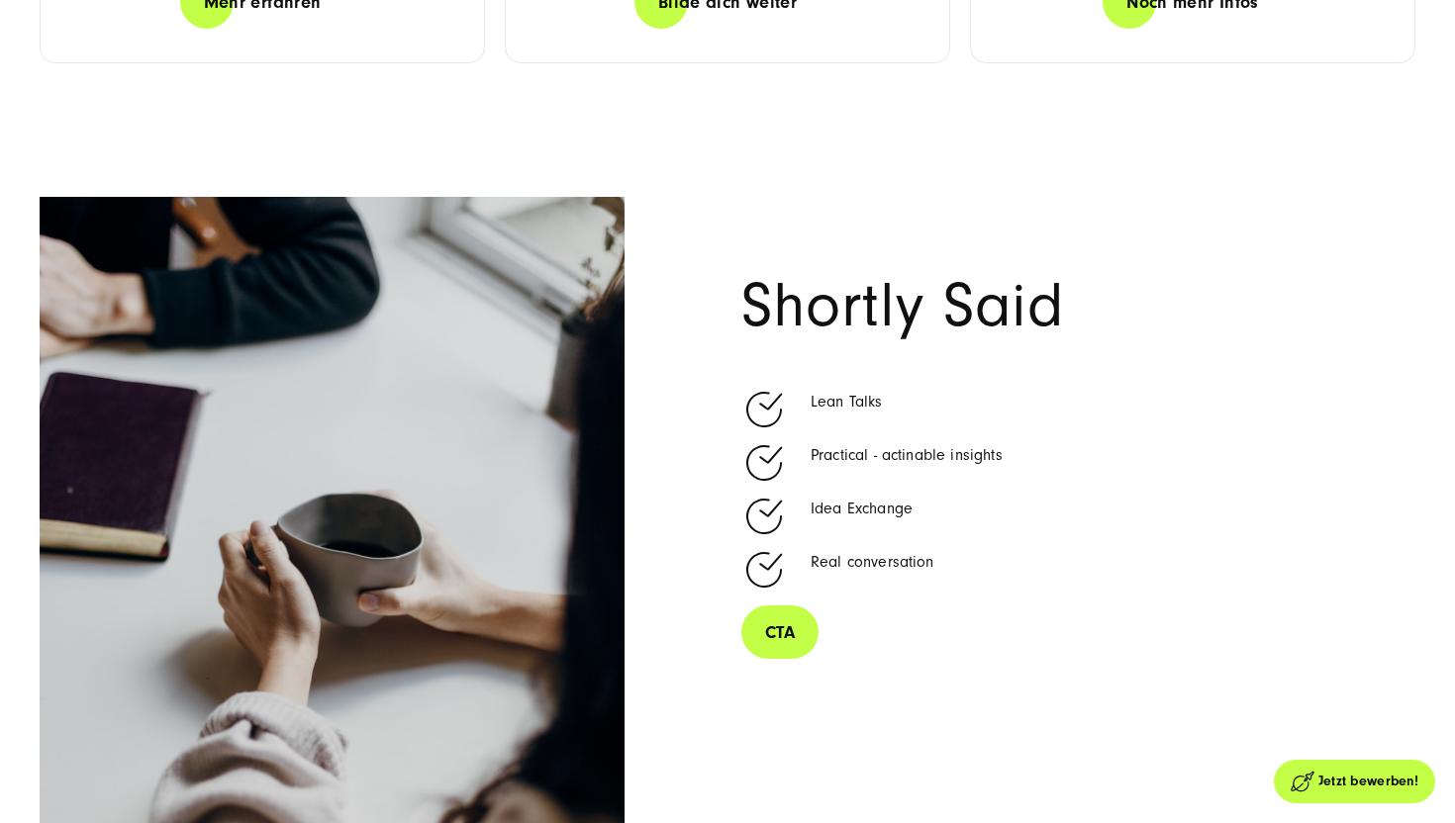
click at [776, 610] on link "CTA" at bounding box center [779, 633] width 77 height 56
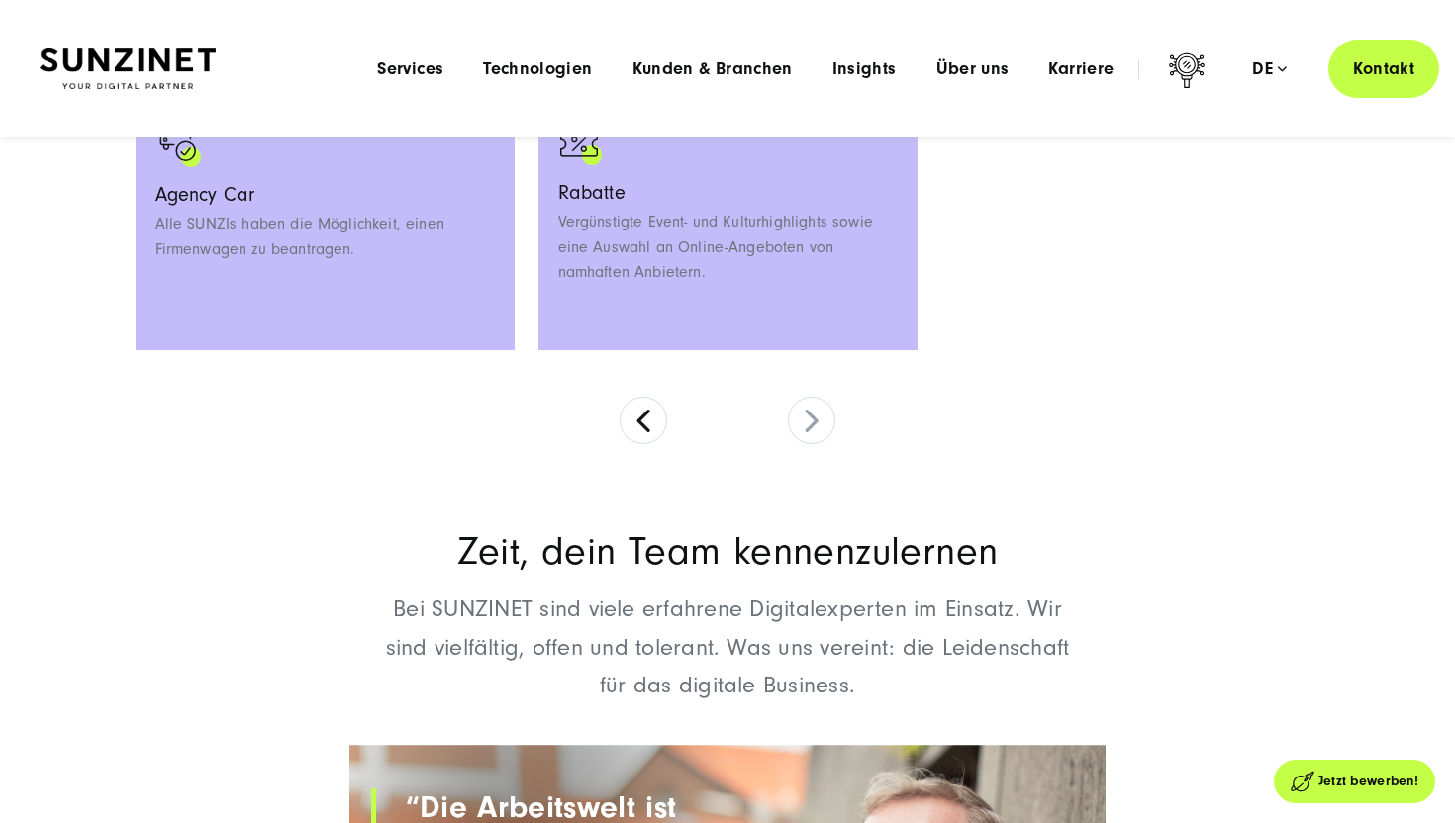
scroll to position [1095, 0]
